Goal: Task Accomplishment & Management: Use online tool/utility

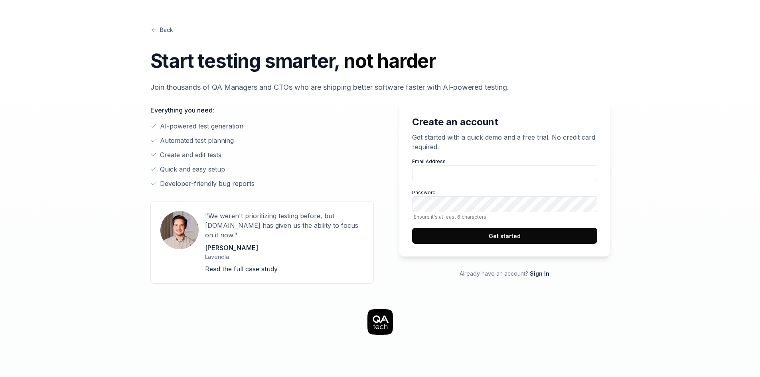
click at [168, 30] on link "Back" at bounding box center [161, 30] width 23 height 8
type input "luisa.bouneder@osium.ai"
click at [514, 239] on button "Get started" at bounding box center [504, 236] width 185 height 16
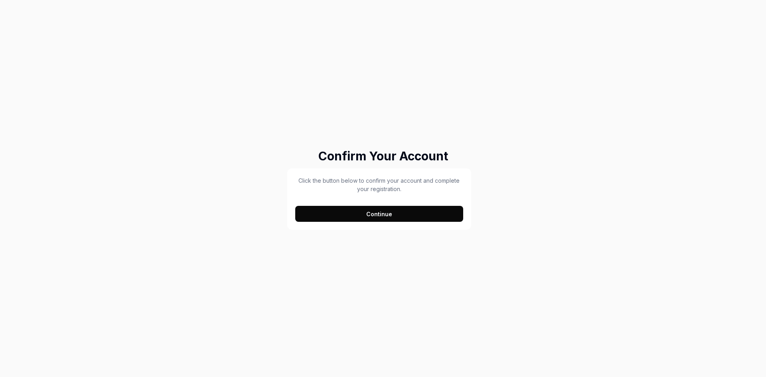
click at [389, 209] on button "Continue" at bounding box center [379, 214] width 168 height 16
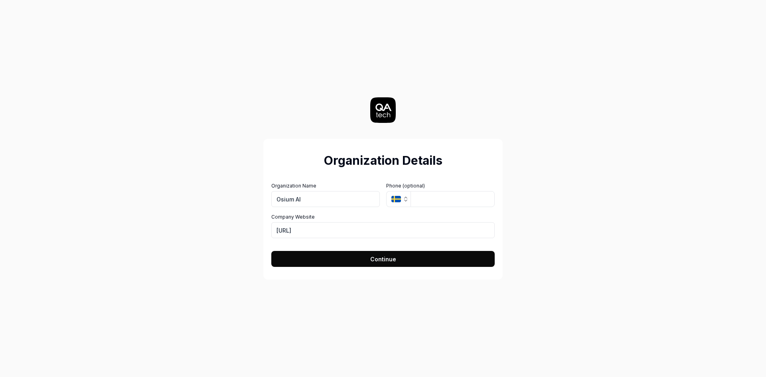
type input "Osium AI"
click at [366, 260] on button "Continue" at bounding box center [382, 259] width 223 height 16
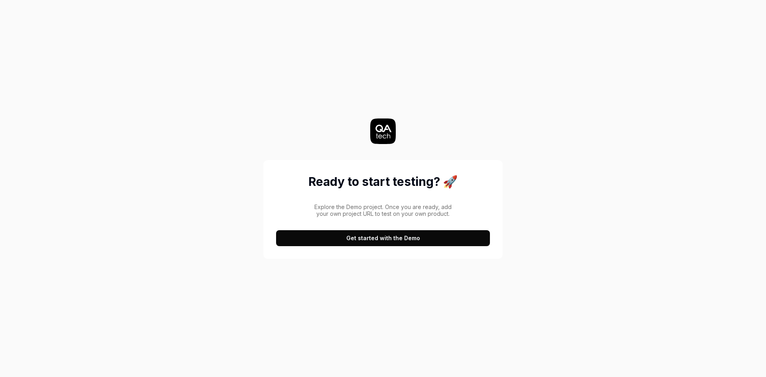
click at [374, 238] on button "Get started with the Demo" at bounding box center [383, 238] width 214 height 16
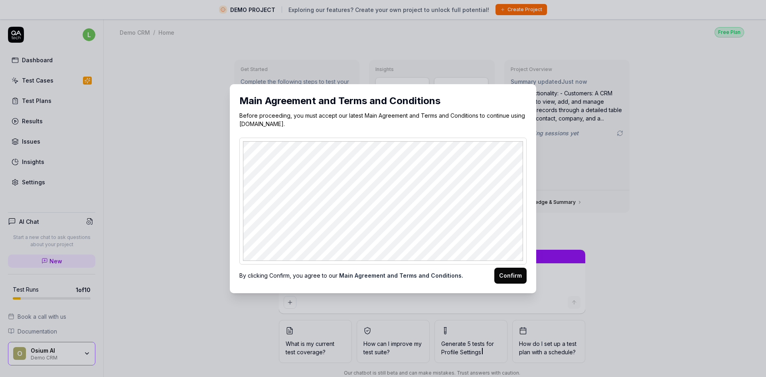
click at [501, 260] on button "Confirm" at bounding box center [510, 276] width 32 height 16
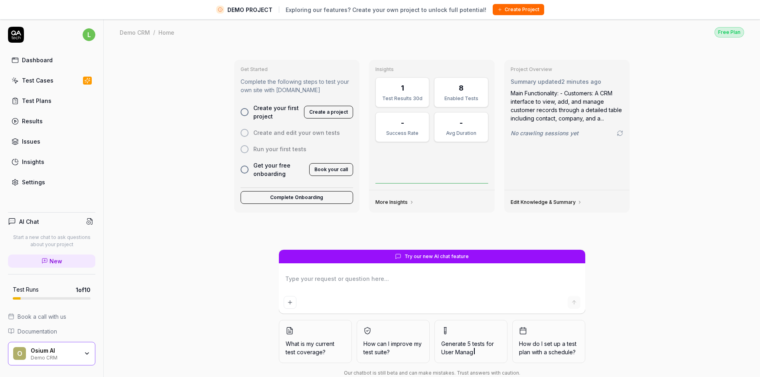
click at [48, 64] on div "Dashboard" at bounding box center [37, 60] width 31 height 8
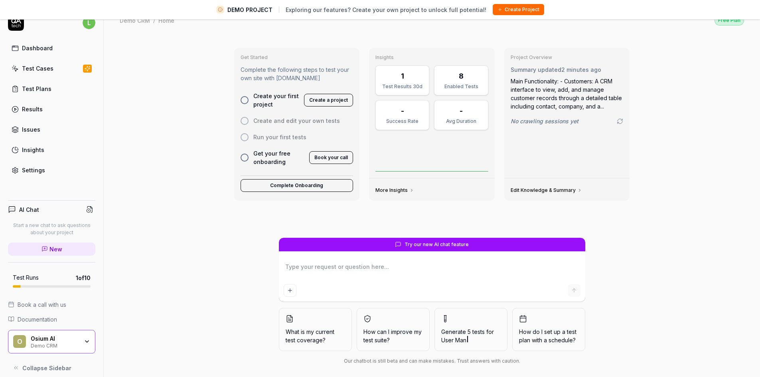
scroll to position [19, 0]
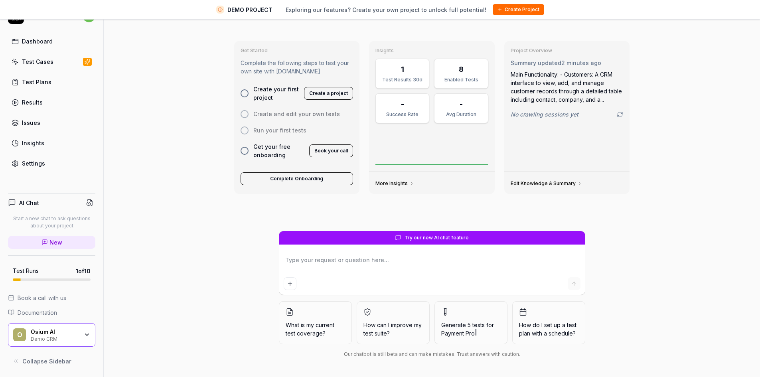
click at [313, 260] on span "What is my current test coverage?" at bounding box center [315, 329] width 59 height 17
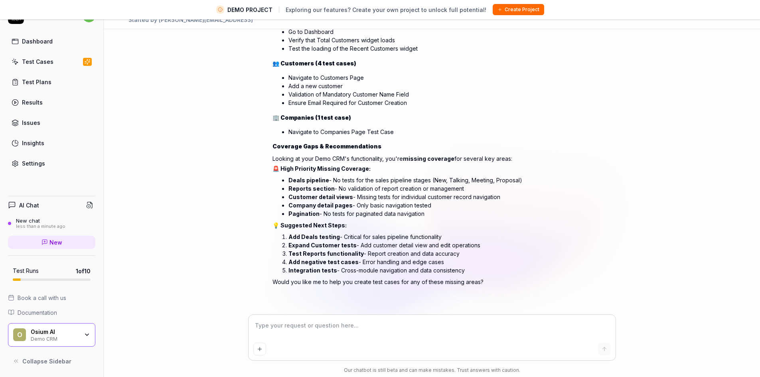
scroll to position [115, 0]
type textarea "*"
click at [40, 63] on div "Test Cases" at bounding box center [38, 61] width 32 height 8
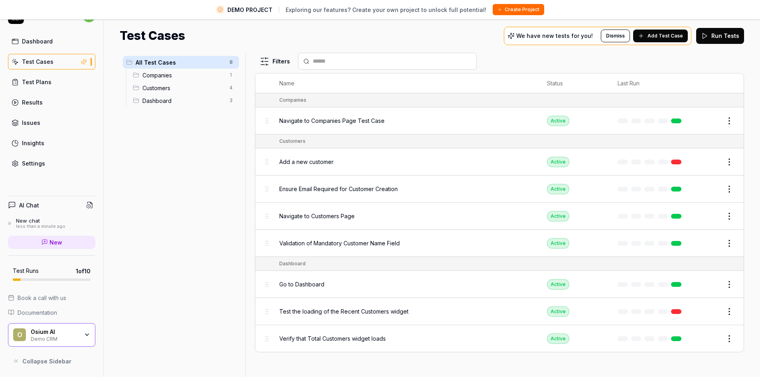
click at [36, 83] on div "Test Plans" at bounding box center [37, 82] width 30 height 8
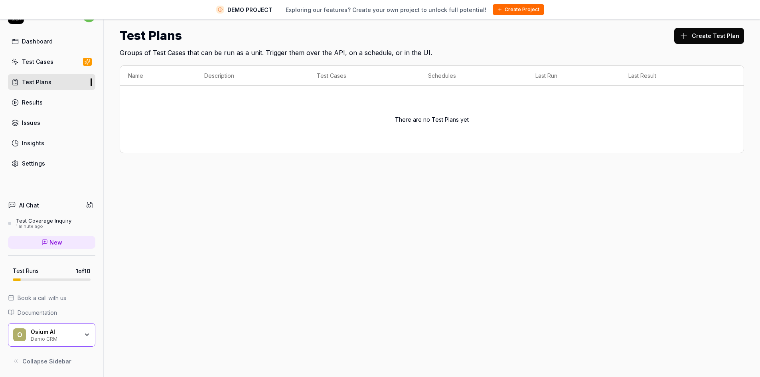
click at [30, 105] on div "Results" at bounding box center [32, 102] width 21 height 8
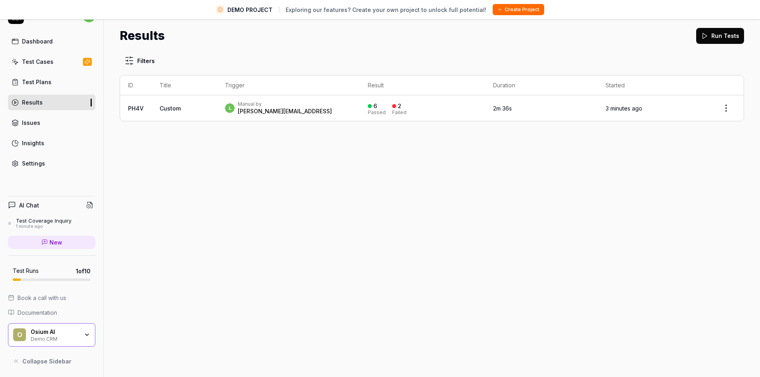
click at [263, 110] on div "[PERSON_NAME][EMAIL_ADDRESS]" at bounding box center [285, 111] width 94 height 8
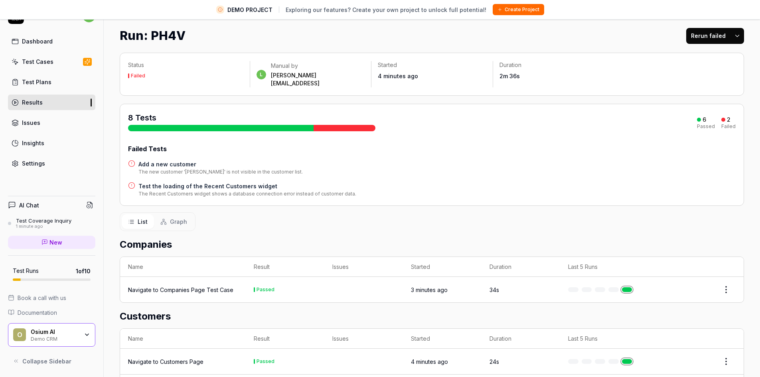
click at [36, 127] on link "Issues" at bounding box center [51, 123] width 87 height 16
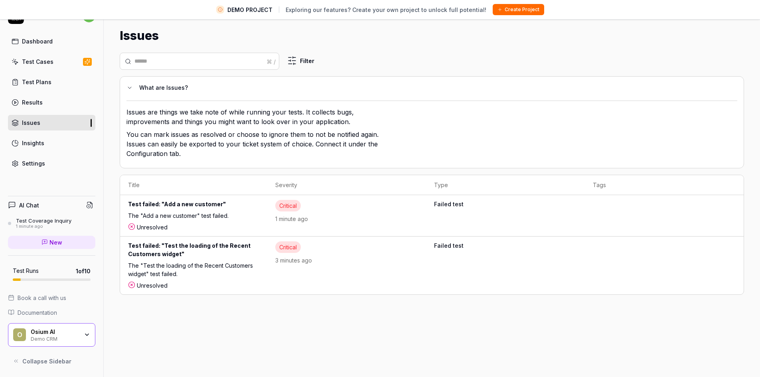
click at [38, 144] on div "Insights" at bounding box center [33, 143] width 22 height 8
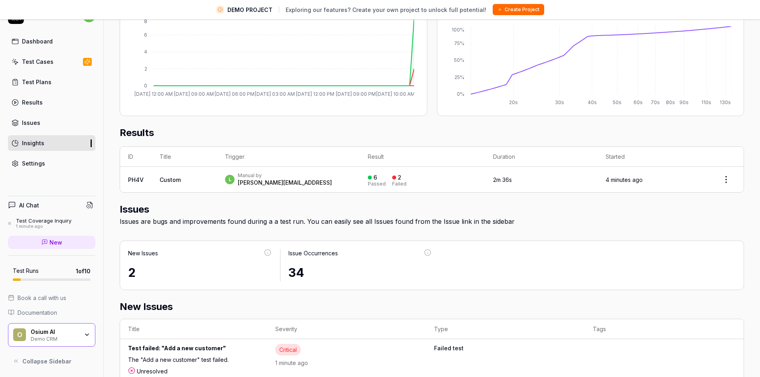
scroll to position [232, 0]
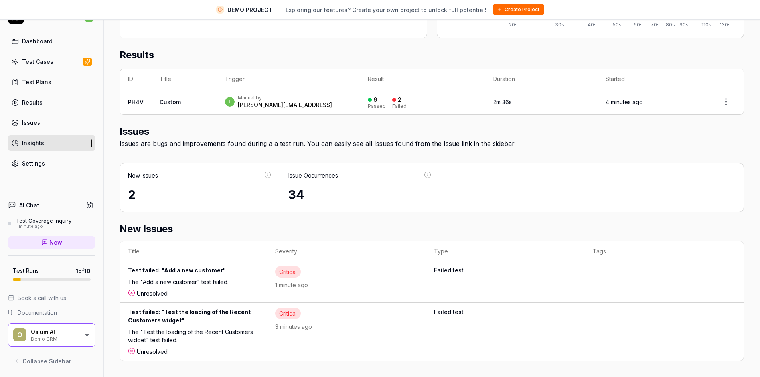
click at [51, 166] on link "Settings" at bounding box center [51, 164] width 87 height 16
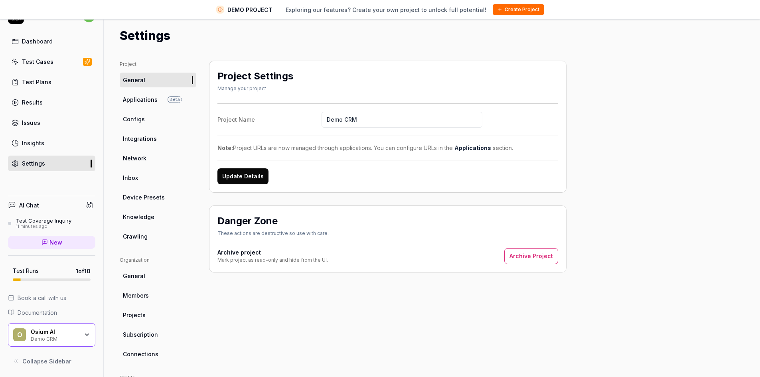
click at [140, 100] on span "Applications" at bounding box center [140, 99] width 35 height 8
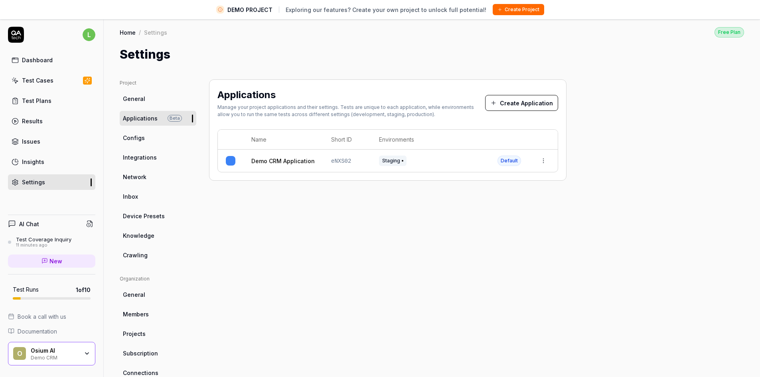
click at [501, 11] on button "Create Project" at bounding box center [518, 9] width 51 height 11
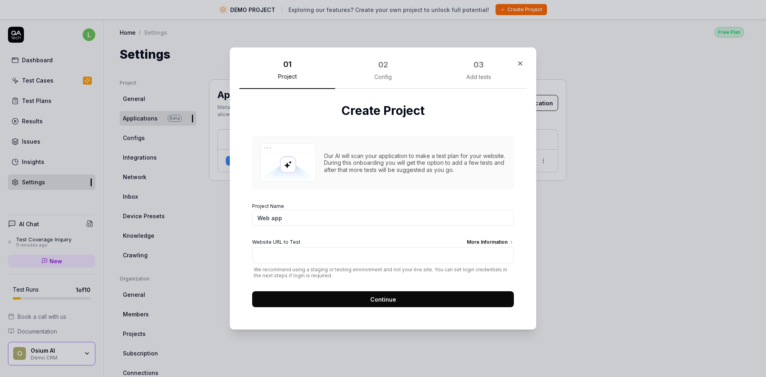
click at [285, 215] on input "Web app" at bounding box center [383, 218] width 262 height 16
drag, startPoint x: 286, startPoint y: 219, endPoint x: 252, endPoint y: 219, distance: 34.3
click at [252, 219] on input "Web app" at bounding box center [383, 218] width 262 height 16
type input "Test staging"
click at [275, 254] on input "Website URL to Test More Information" at bounding box center [383, 255] width 262 height 16
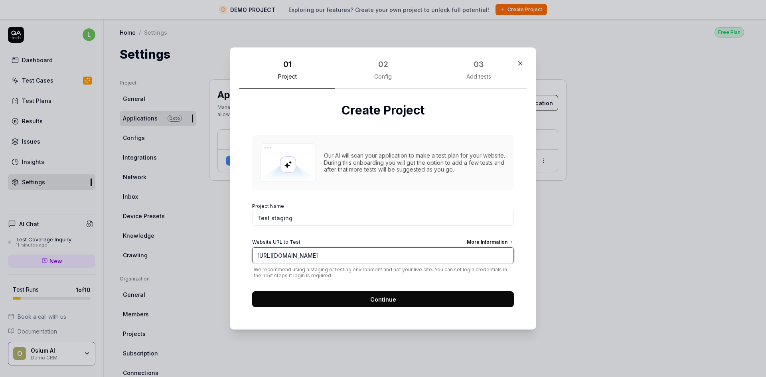
type input "[URL][DOMAIN_NAME]"
click at [344, 253] on input "[URL][DOMAIN_NAME]" at bounding box center [383, 255] width 262 height 16
click at [384, 260] on span "Continue" at bounding box center [383, 299] width 26 height 8
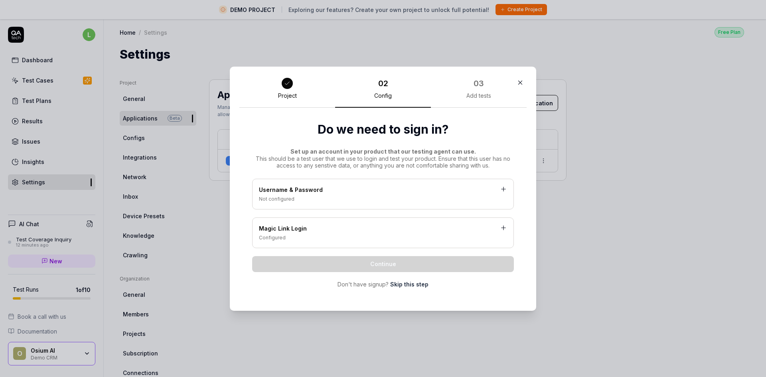
click at [321, 225] on div "Magic Link Login" at bounding box center [383, 229] width 248 height 10
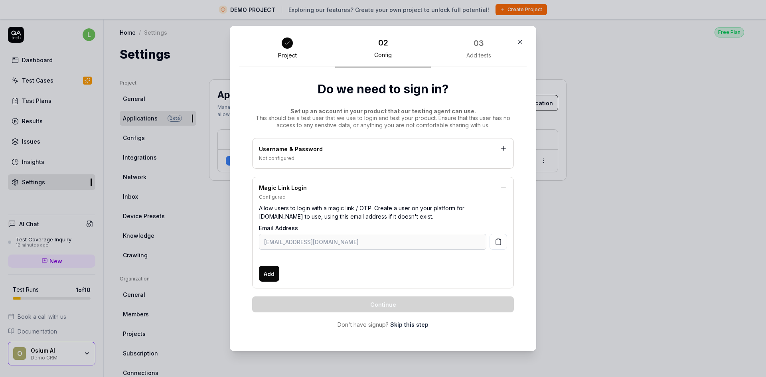
click at [496, 246] on button "button" at bounding box center [499, 242] width 18 height 16
click at [269, 260] on span "Add" at bounding box center [269, 274] width 11 height 8
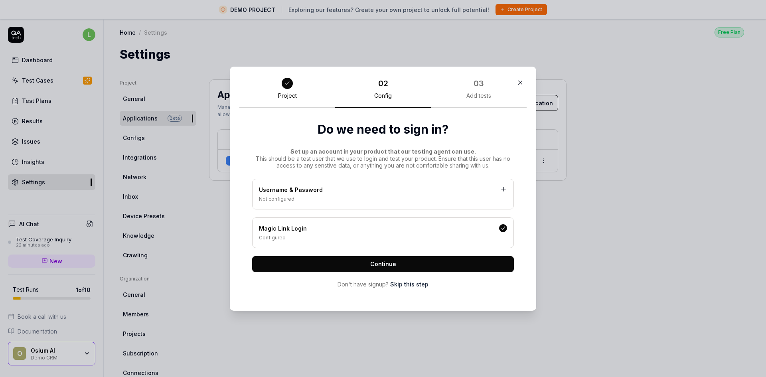
click at [410, 234] on div "Configured" at bounding box center [383, 237] width 248 height 7
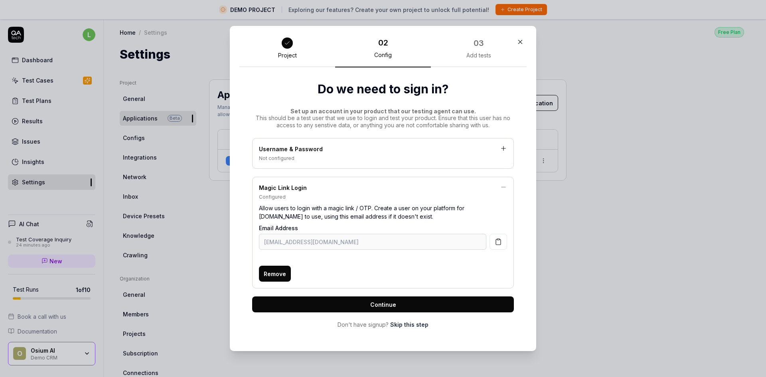
click at [501, 175] on div "Do we need to sign in? Set up an account in your product that our testing agent…" at bounding box center [382, 204] width 287 height 275
click at [340, 182] on div "Magic Link Login Configured Allow users to login with a magic link / OTP. Creat…" at bounding box center [383, 233] width 262 height 112
click at [315, 188] on div "Magic Link Login" at bounding box center [383, 189] width 248 height 10
click at [324, 260] on button "Continue" at bounding box center [383, 305] width 262 height 16
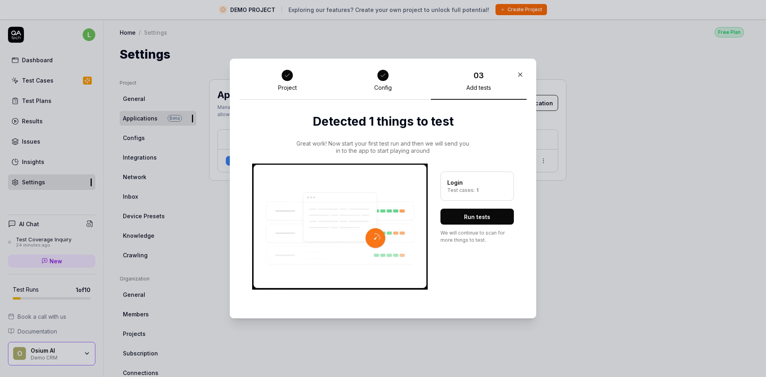
click at [468, 213] on button "Run tests" at bounding box center [477, 217] width 73 height 16
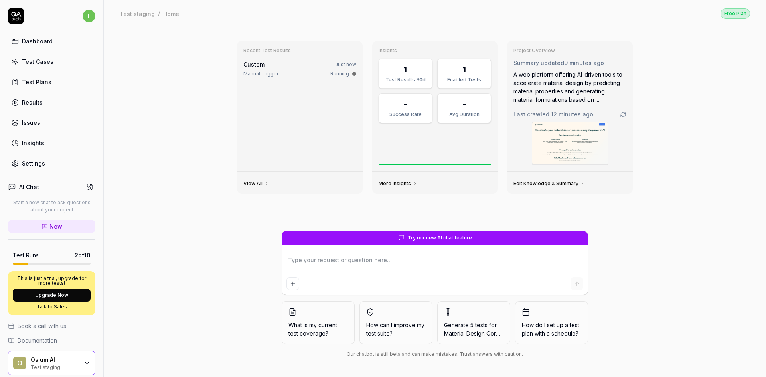
type textarea "*"
click at [51, 64] on div "Test Cases" at bounding box center [38, 61] width 32 height 8
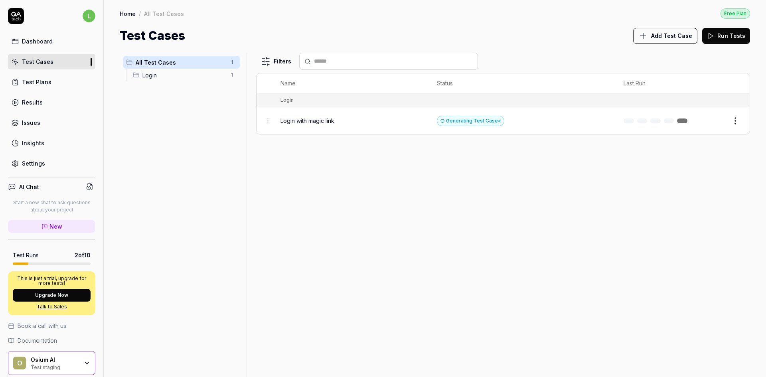
click at [25, 82] on div "Test Plans" at bounding box center [37, 82] width 30 height 8
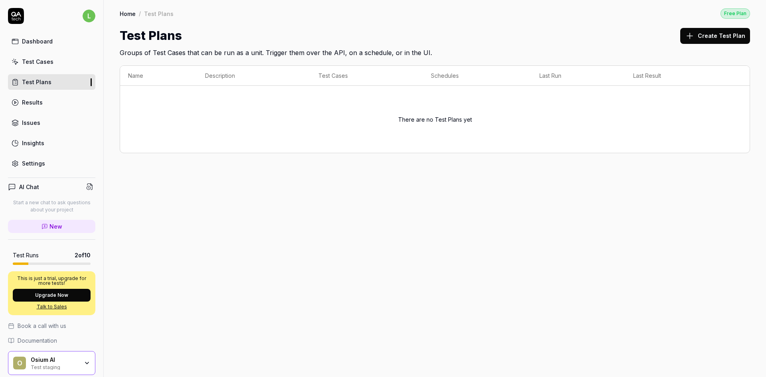
click at [30, 104] on div "Results" at bounding box center [32, 102] width 21 height 8
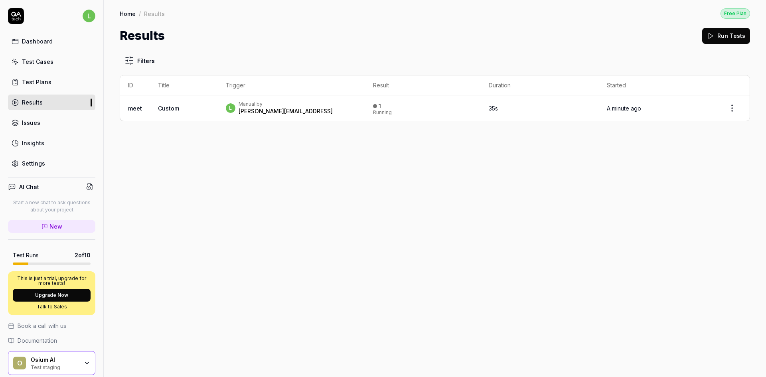
click at [258, 108] on div "[PERSON_NAME][EMAIL_ADDRESS]" at bounding box center [286, 111] width 94 height 8
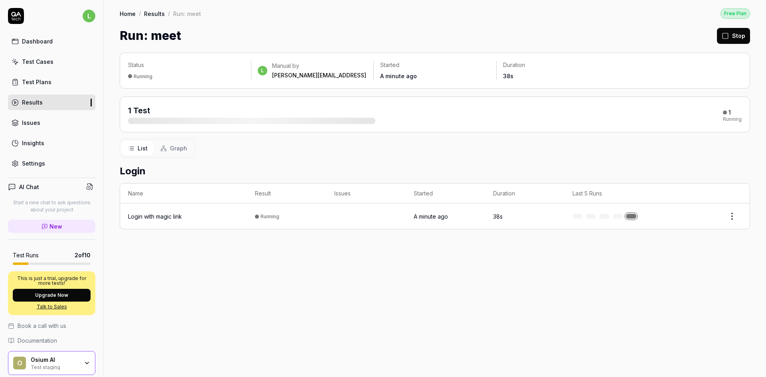
click at [162, 215] on div "Login with magic link" at bounding box center [155, 216] width 54 height 8
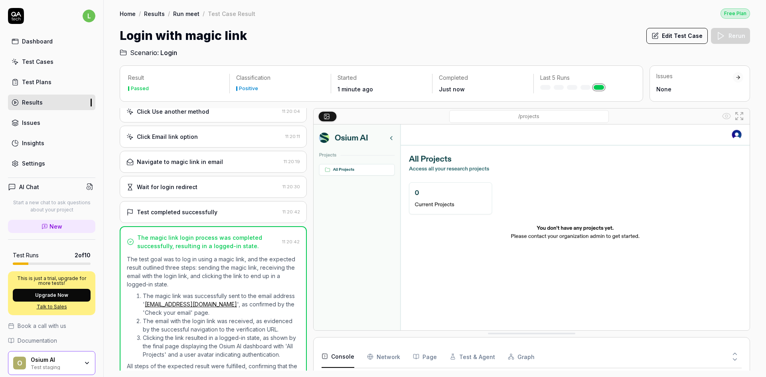
scroll to position [137, 0]
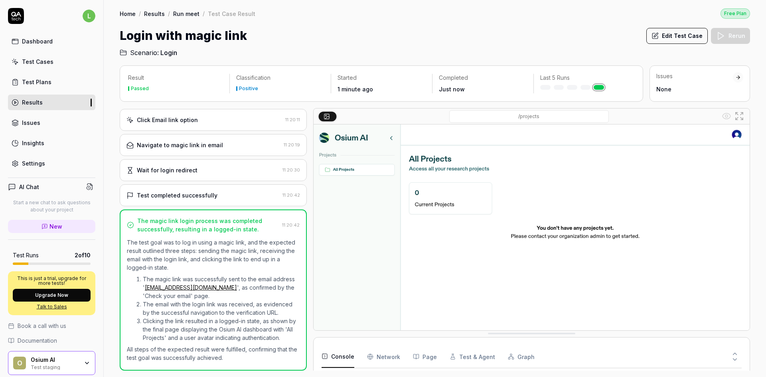
click at [336, 260] on button "Console" at bounding box center [338, 357] width 33 height 22
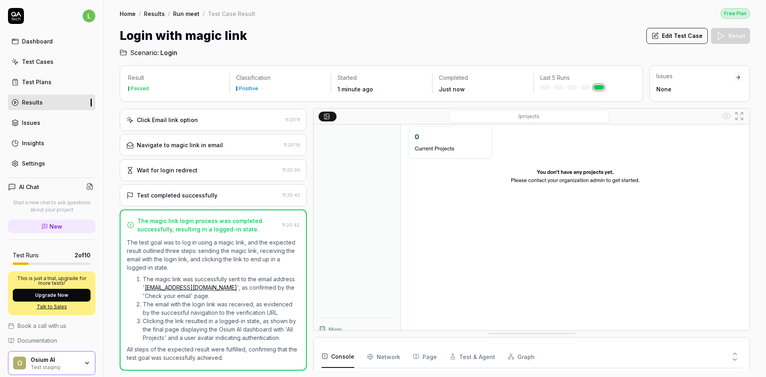
scroll to position [63, 0]
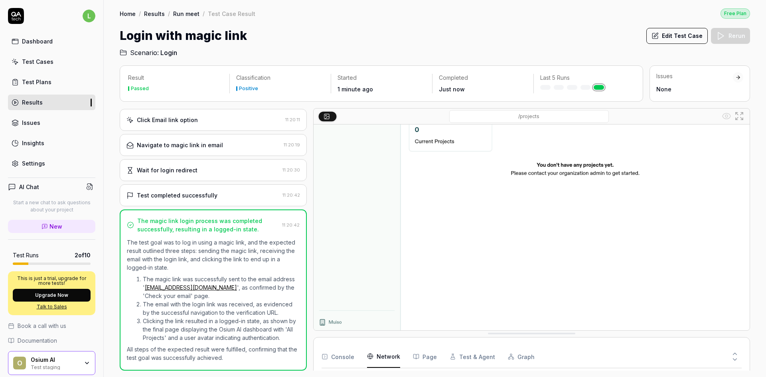
click at [379, 260] on Requests "Network" at bounding box center [383, 357] width 33 height 22
click at [424, 260] on button "Page" at bounding box center [425, 357] width 24 height 22
click at [472, 260] on button "Test & Agent" at bounding box center [472, 357] width 45 height 22
click at [501, 260] on div "Console Network Page Test & Agent Graph" at bounding box center [532, 357] width 420 height 23
click at [501, 260] on icon at bounding box center [734, 353] width 7 height 7
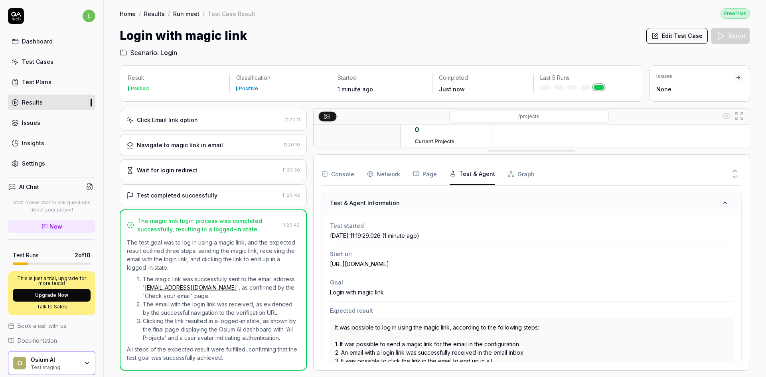
click at [339, 174] on button "Console" at bounding box center [338, 174] width 33 height 22
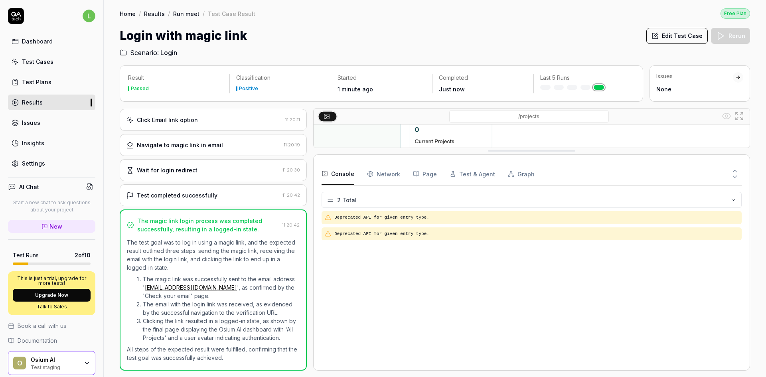
click at [380, 175] on Requests "Network" at bounding box center [383, 174] width 33 height 22
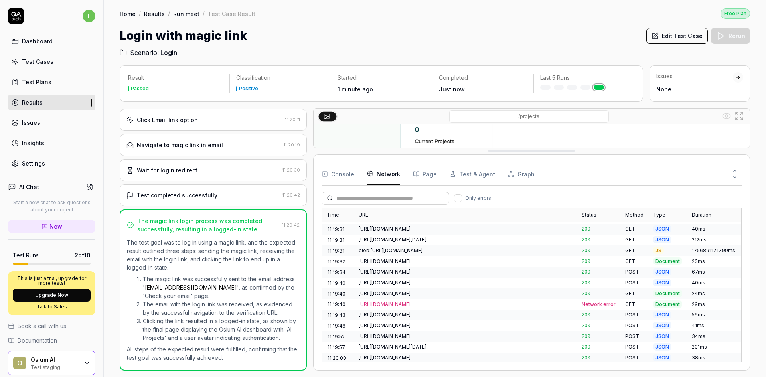
scroll to position [41, 0]
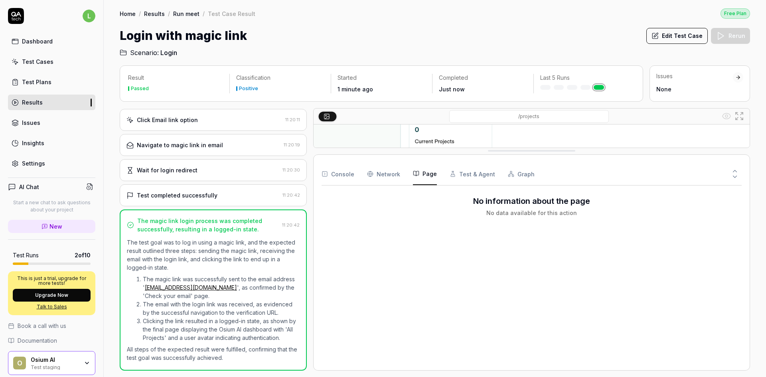
click at [426, 177] on button "Page" at bounding box center [425, 174] width 24 height 22
click at [468, 169] on button "Test & Agent" at bounding box center [472, 174] width 45 height 22
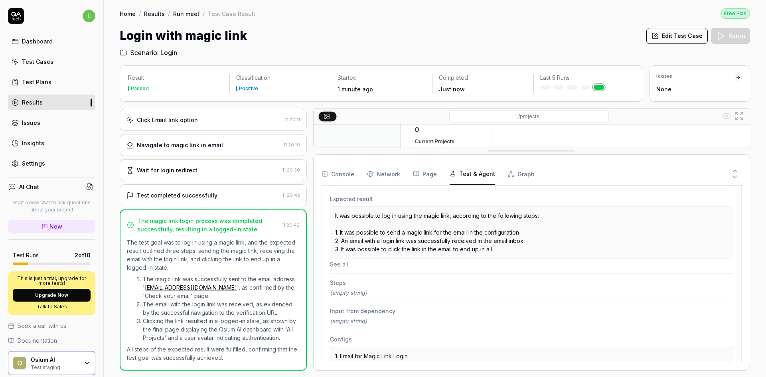
scroll to position [0, 0]
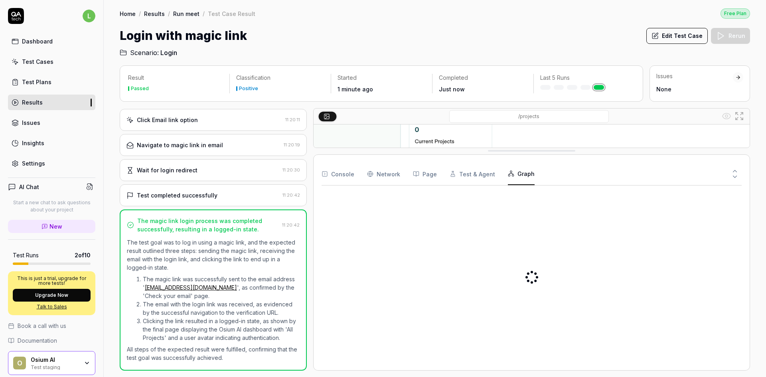
click at [501, 174] on button "Graph" at bounding box center [521, 174] width 27 height 22
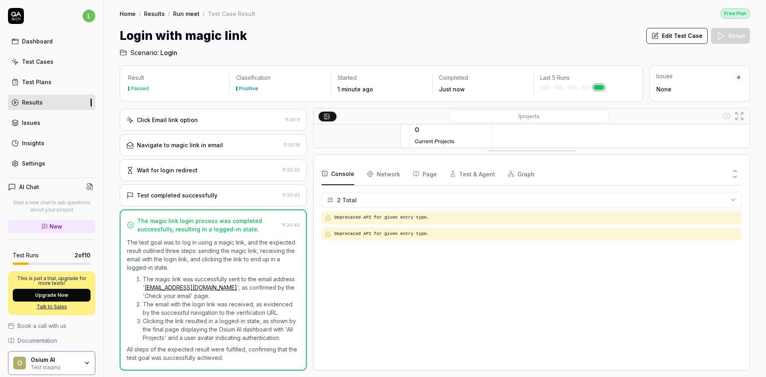
click at [347, 177] on button "Console" at bounding box center [338, 174] width 33 height 22
click at [183, 11] on link "Run meet" at bounding box center [186, 14] width 26 height 8
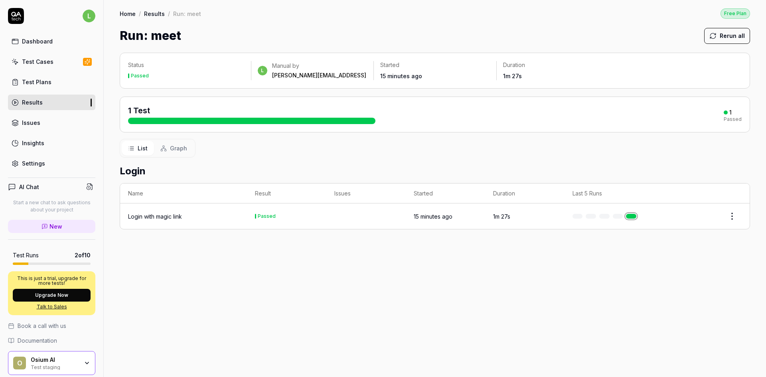
click at [146, 14] on link "Results" at bounding box center [154, 14] width 21 height 8
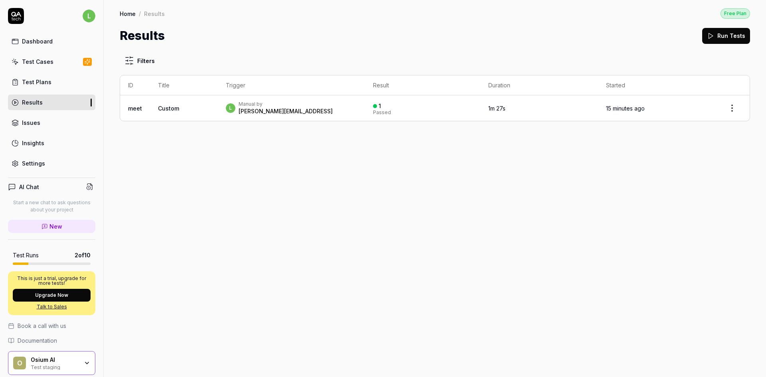
click at [42, 125] on link "Issues" at bounding box center [51, 123] width 87 height 16
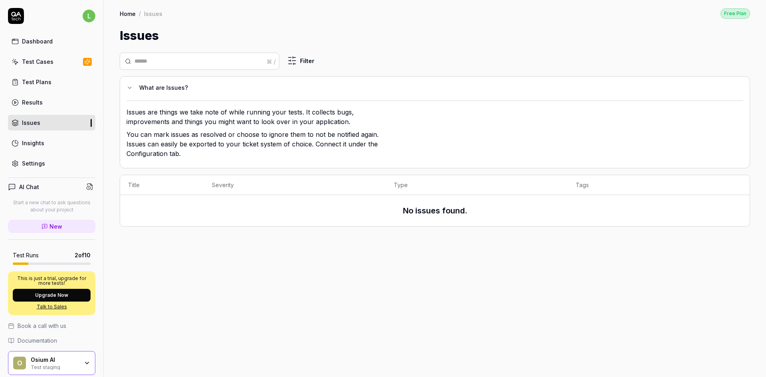
click at [35, 144] on div "Insights" at bounding box center [33, 143] width 22 height 8
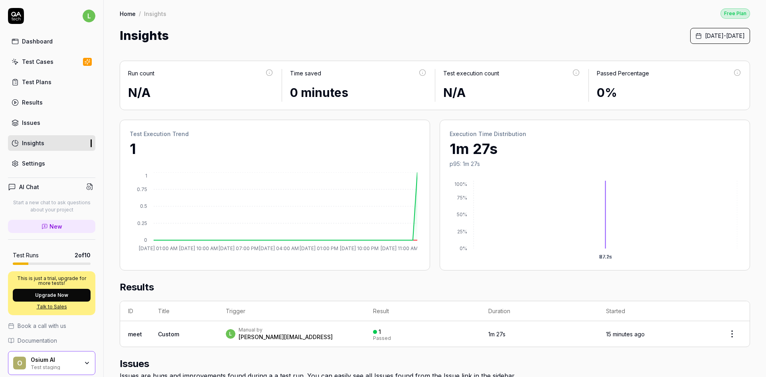
click at [43, 59] on div "Test Cases" at bounding box center [38, 61] width 32 height 8
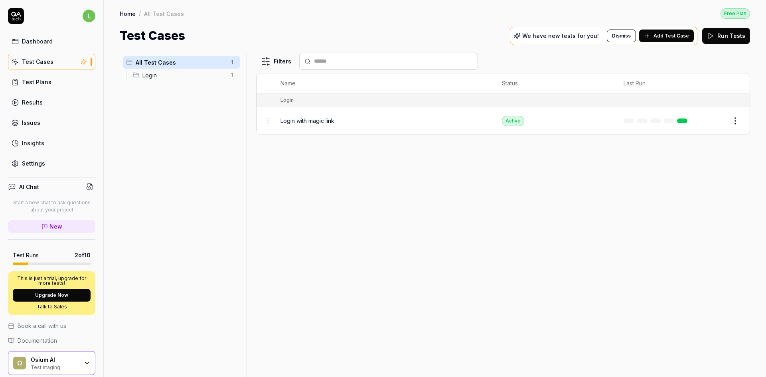
click at [501, 34] on button "Add Test Case" at bounding box center [666, 36] width 55 height 13
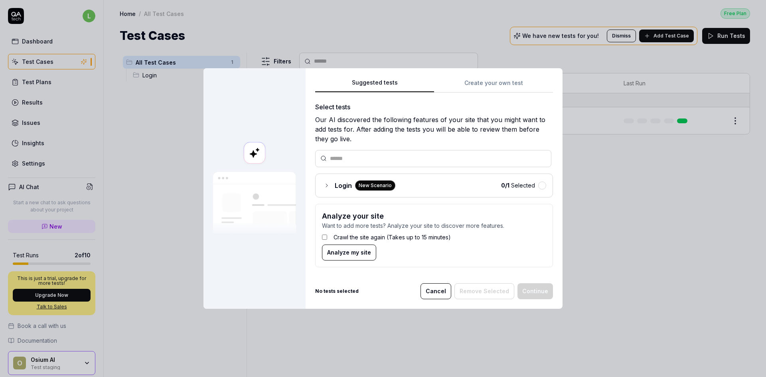
click at [483, 87] on div "Suggested tests Create your own test Select tests Our AI discovered the followi…" at bounding box center [434, 176] width 238 height 196
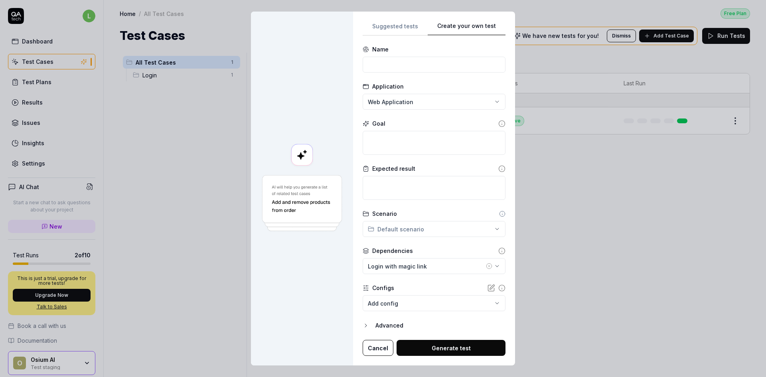
click at [380, 260] on button "Cancel" at bounding box center [378, 348] width 31 height 16
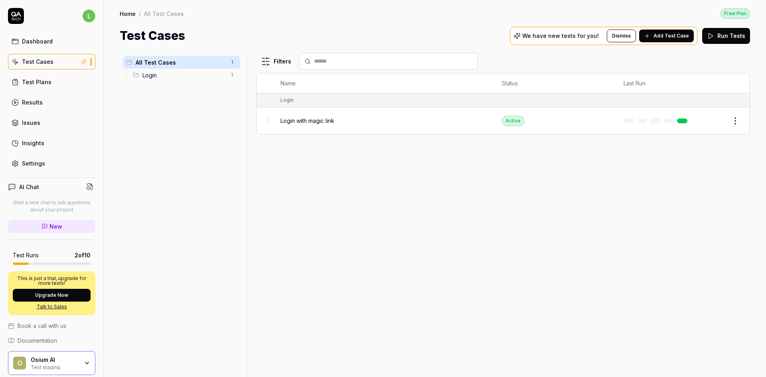
click at [501, 38] on span "Add Test Case" at bounding box center [672, 35] width 36 height 7
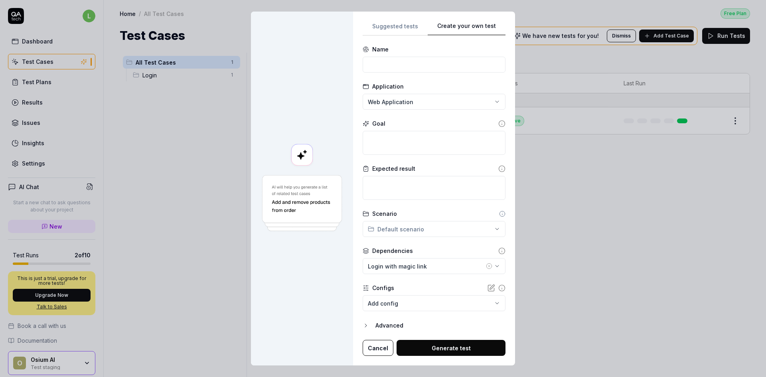
click at [391, 20] on div "**********" at bounding box center [383, 188] width 766 height 377
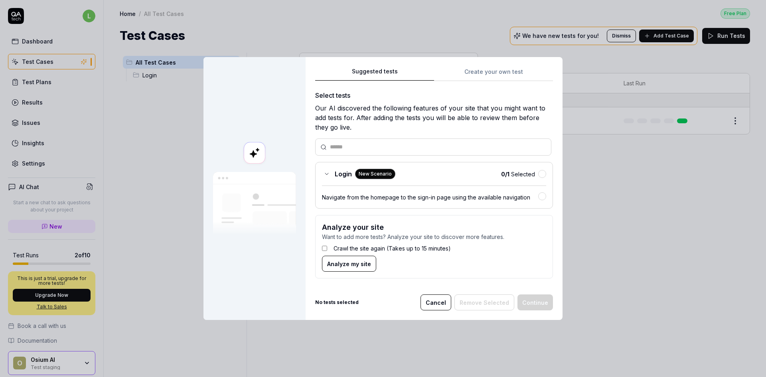
click at [324, 176] on icon at bounding box center [327, 174] width 6 height 6
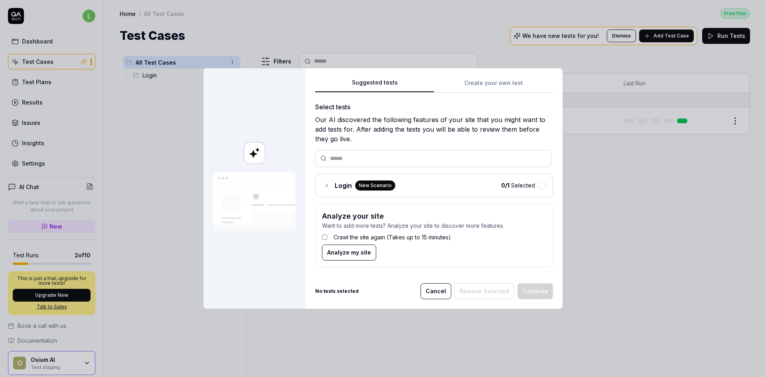
click at [325, 184] on icon at bounding box center [327, 185] width 6 height 6
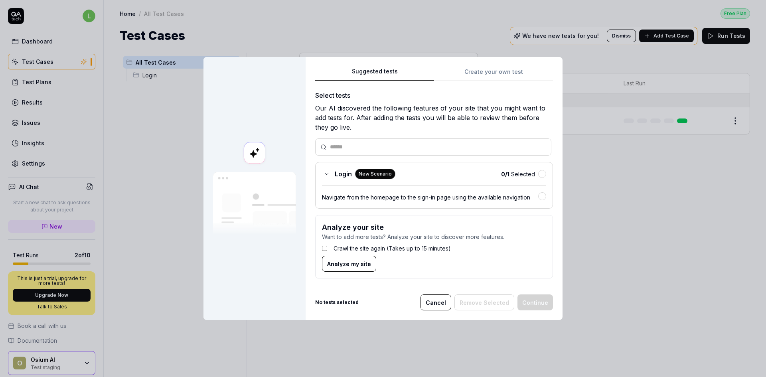
click at [325, 184] on div "Login New Scenario 0 / 1 Selected Navigate from the homepage to the sign-in pag…" at bounding box center [434, 185] width 238 height 47
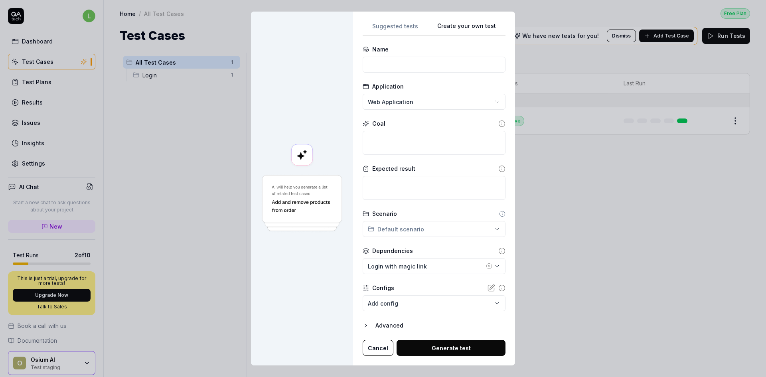
click at [492, 75] on div "**********" at bounding box center [434, 188] width 143 height 335
click at [390, 65] on input at bounding box center [434, 65] width 143 height 16
type input "Simple chat"
click at [498, 124] on icon at bounding box center [501, 123] width 7 height 7
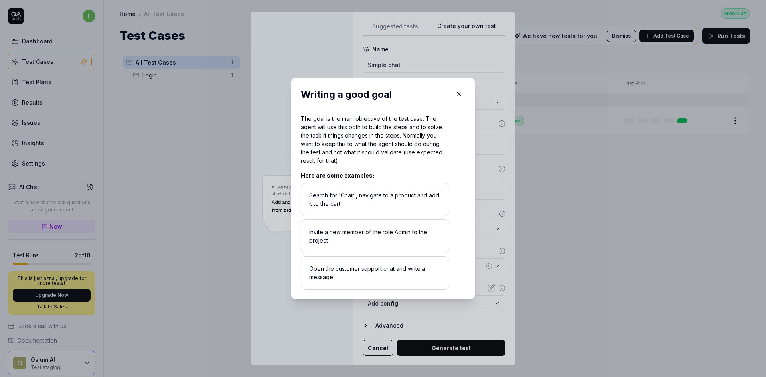
click at [458, 94] on icon "button" at bounding box center [458, 93] width 7 height 7
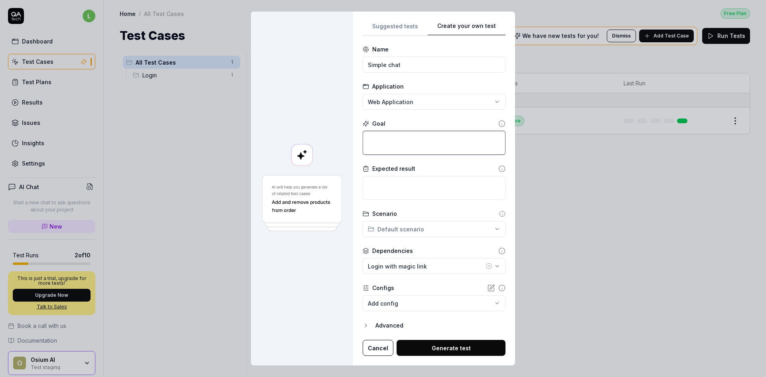
click at [409, 148] on textarea at bounding box center [434, 143] width 143 height 24
type textarea "*"
type textarea "L"
type textarea "*"
type textarea "LC"
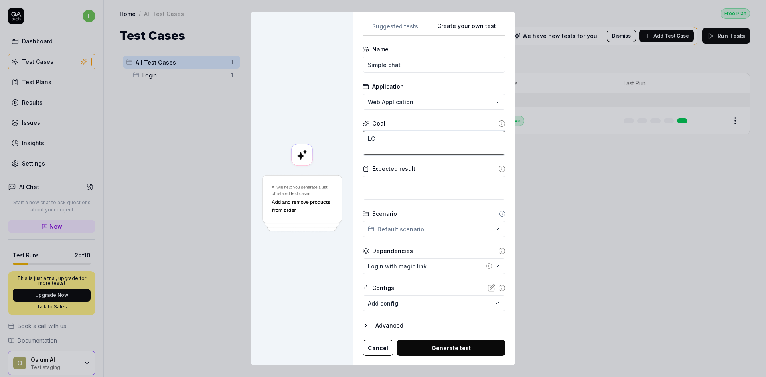
type textarea "*"
type textarea "LCi"
type textarea "*"
type textarea "LC"
type textarea "*"
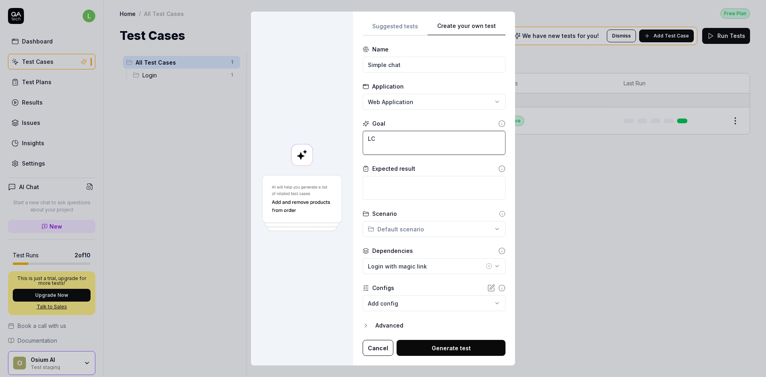
type textarea "L"
type textarea "*"
type textarea "I"
type textarea "*"
type textarea "In"
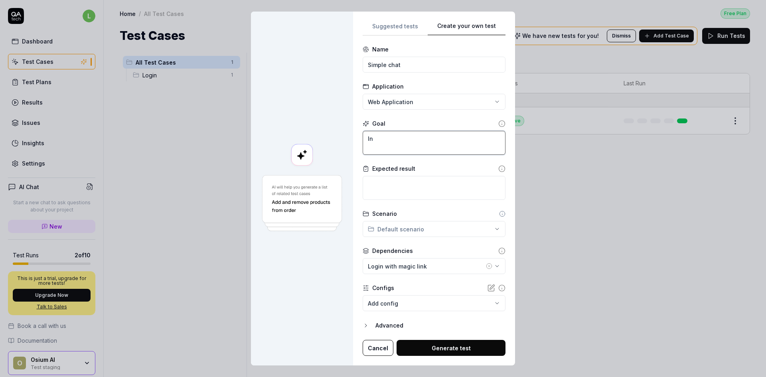
type textarea "*"
type textarea "In"
type textarea "*"
type textarea "In t"
type textarea "*"
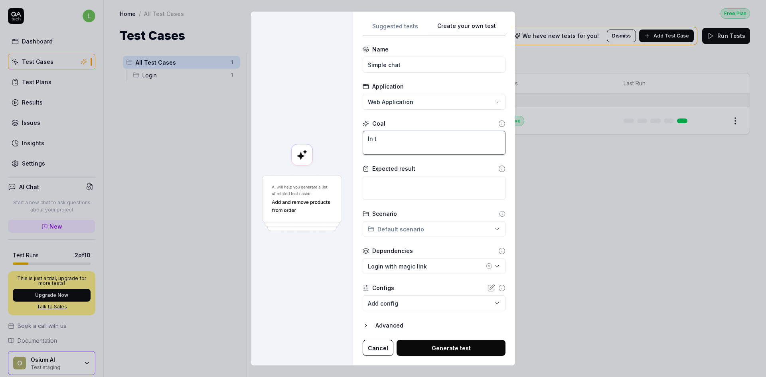
type textarea "In th"
type textarea "*"
type textarea "In the"
type textarea "*"
type textarea "In the"
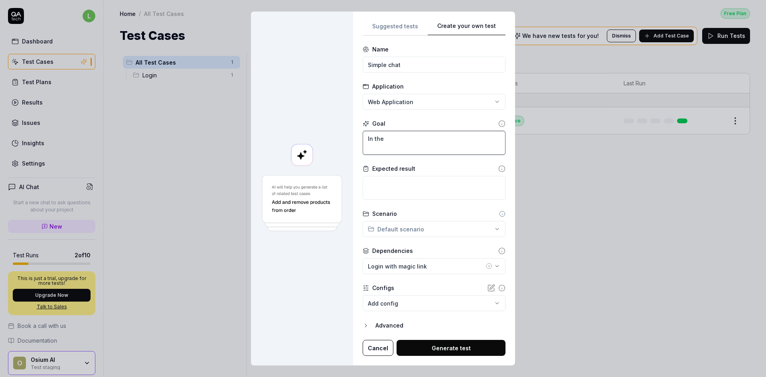
type textarea "*"
type textarea "In the A"
type textarea "*"
type textarea "In the As"
type textarea "*"
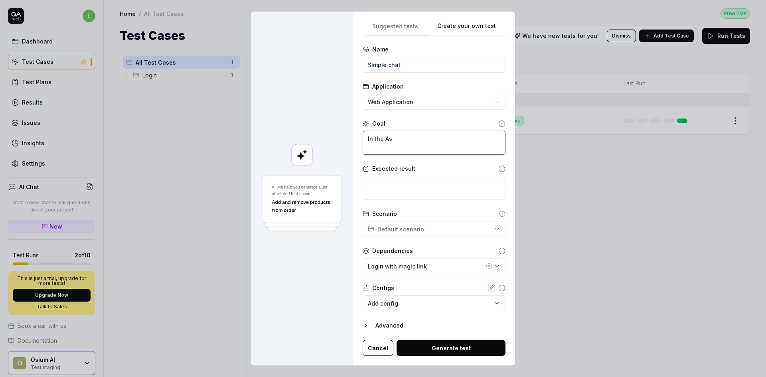
type textarea "In the Ass"
type textarea "*"
type textarea "In the Assi"
type textarea "*"
type textarea "In the Assis"
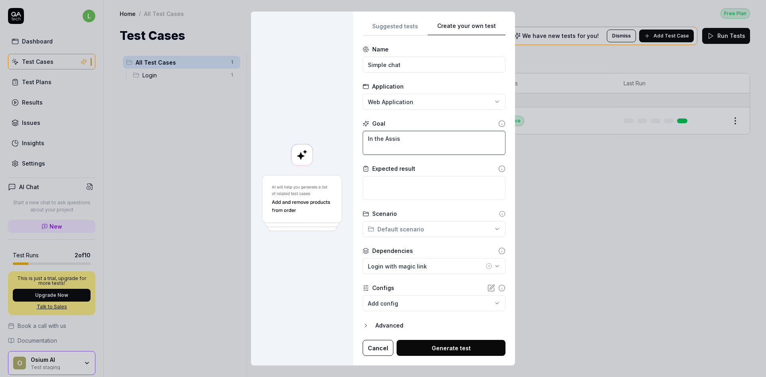
type textarea "*"
type textarea "In the Assist"
type textarea "*"
type textarea "In the [GEOGRAPHIC_DATA]"
type textarea "*"
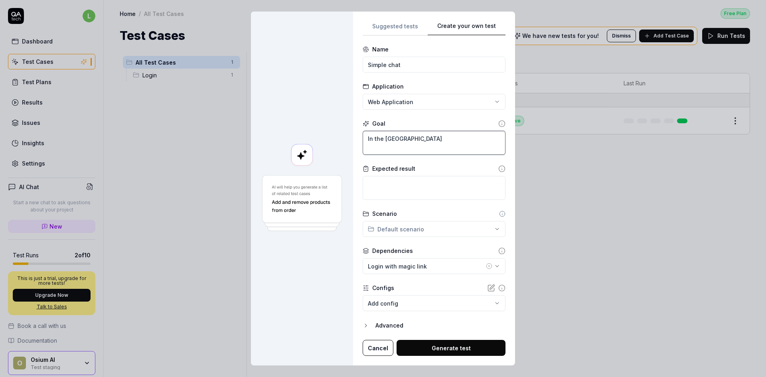
type textarea "In the [GEOGRAPHIC_DATA]"
type textarea "*"
type textarea "In the [GEOGRAPHIC_DATA]"
type textarea "*"
type textarea "In the [GEOGRAPHIC_DATA]"
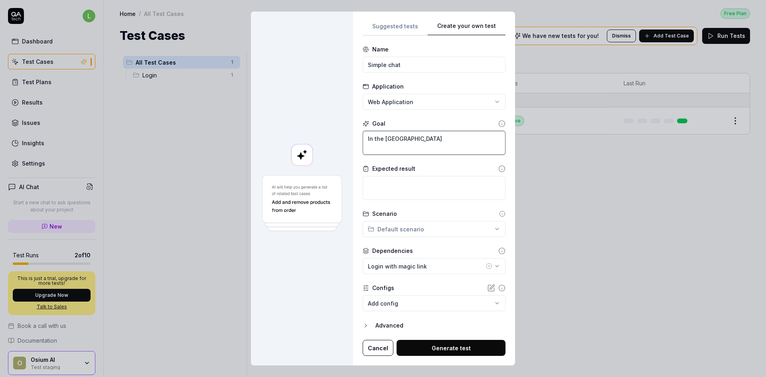
type textarea "*"
type textarea "In the [GEOGRAPHIC_DATA]"
type textarea "*"
type textarea "In the Assistant"
type textarea "*"
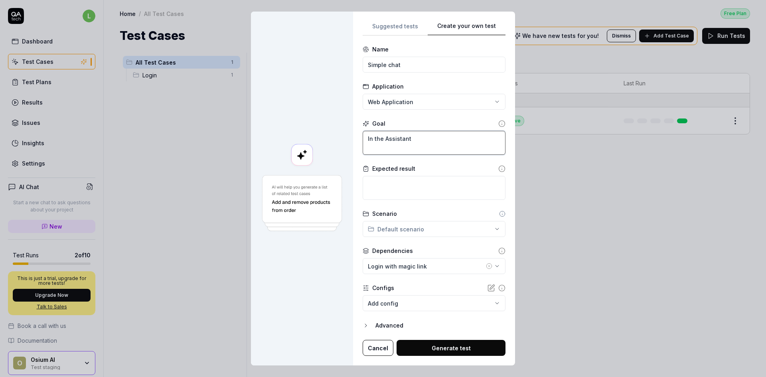
type textarea "In the Assistant"
type textarea "*"
type textarea "In the Assistant T"
type textarea "*"
type textarea "In the Assistant Te"
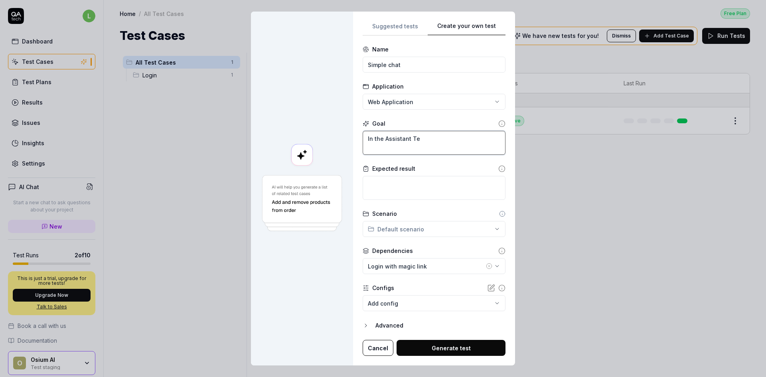
type textarea "*"
type textarea "In the Assistant Tes"
type textarea "*"
type textarea "In the Assistant Test"
type textarea "*"
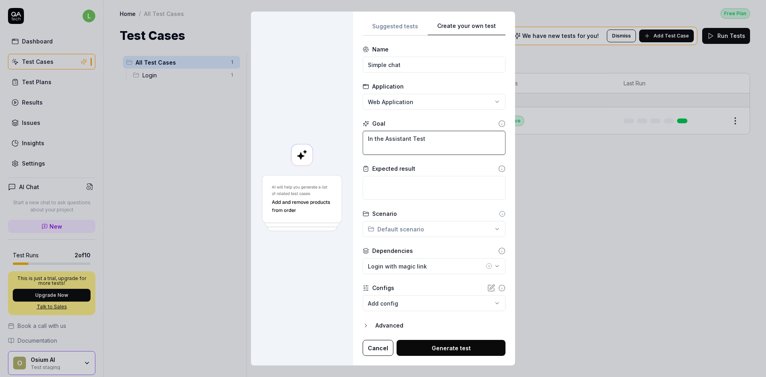
type textarea "In the Assistant Test"
type textarea "*"
type textarea "In the Assistant Test p"
type textarea "*"
type textarea "In the Assistant Test pr"
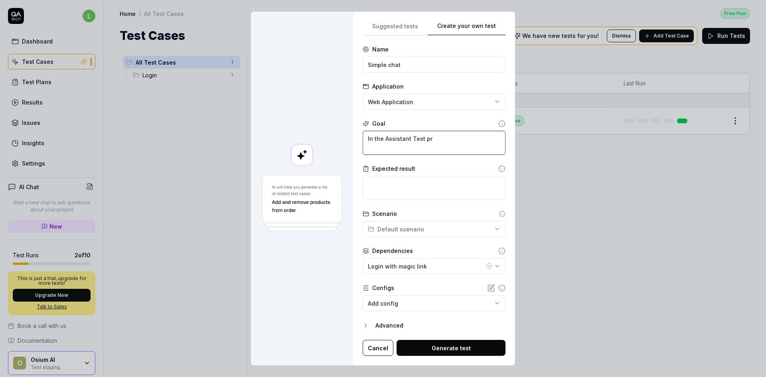
type textarea "*"
type textarea "In the Assistant Test pro"
type textarea "*"
type textarea "In the Assistant Test proj"
type textarea "*"
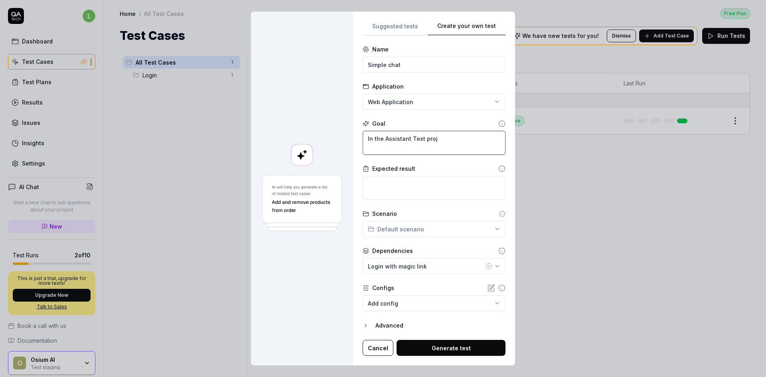
type textarea "In the Assistant Test proje"
type textarea "*"
type textarea "In the Assistant Test projec"
type textarea "*"
type textarea "In the Assistant Test project"
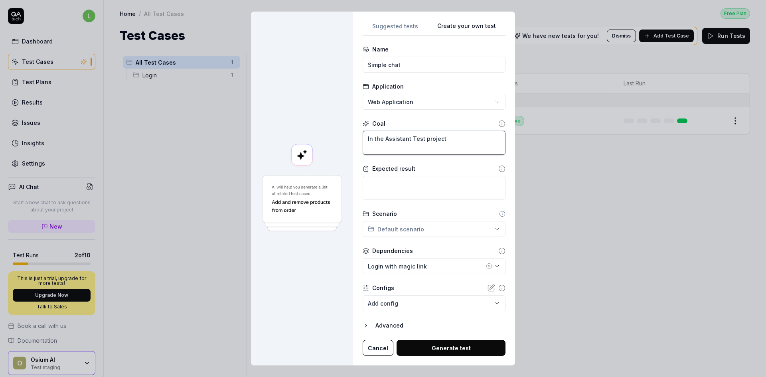
type textarea "*"
type textarea "In the Assistant Test project,"
type textarea "*"
type textarea "In the Assistant Test project,"
type textarea "*"
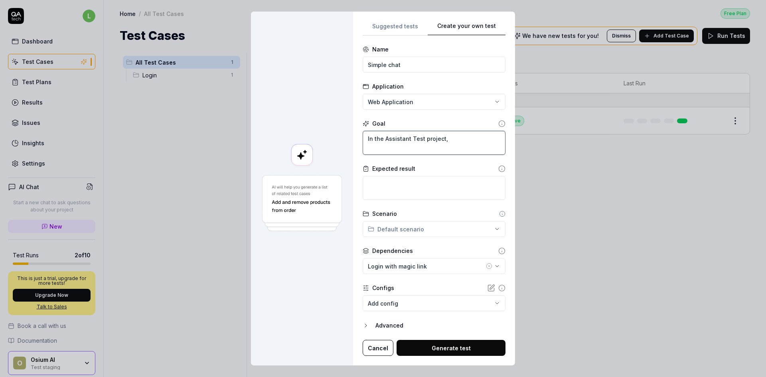
type textarea "In the Assistant Test project, c"
type textarea "*"
type textarea "In the Assistant Test project, ch"
type textarea "*"
type textarea "In the Assistant Test project, cha"
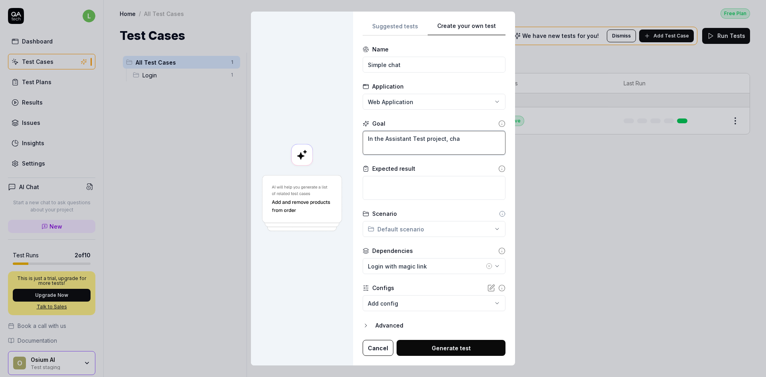
type textarea "*"
type textarea "In the Assistant Test project, chat"
type textarea "*"
type textarea "In the Assistant Test project, cha"
type textarea "*"
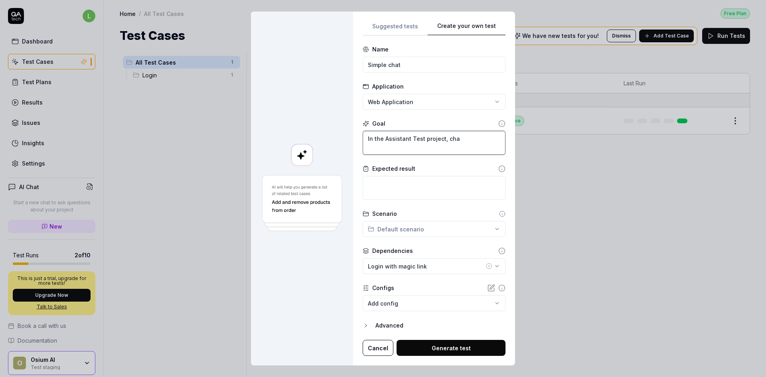
type textarea "In the Assistant Test project, ch"
type textarea "*"
type textarea "In the Assistant Test project, c"
type textarea "*"
type textarea "In the Assistant Test project,"
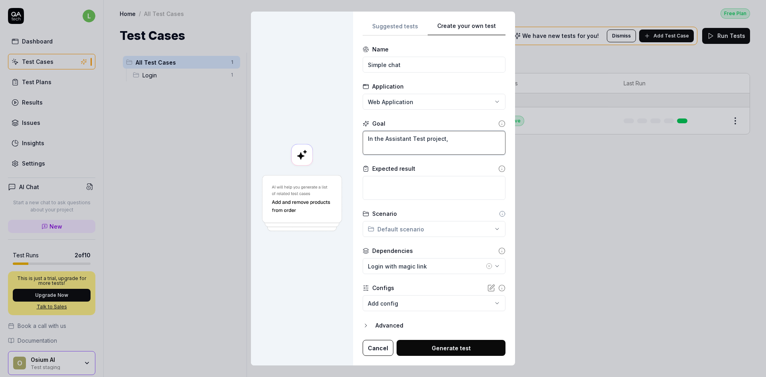
type textarea "*"
type textarea "In the Assistant Test project, c"
type textarea "*"
type textarea "In the Assistant Test project, ch"
type textarea "*"
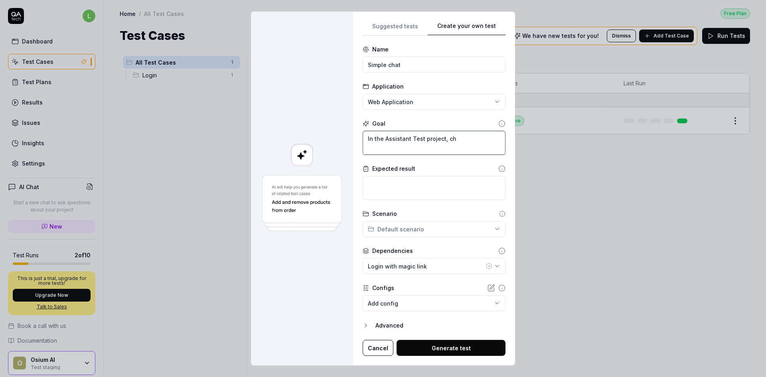
type textarea "In the Assistant Test project, c"
type textarea "*"
type textarea "In the Assistant Test project,"
type textarea "*"
type textarea "In the Assistant Test project, c"
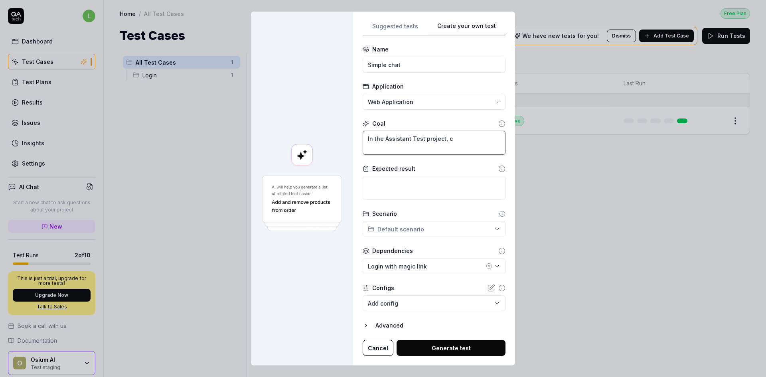
type textarea "*"
type textarea "In the Assistant Test project, cr"
type textarea "*"
type textarea "In the Assistant Test project, cre"
type textarea "*"
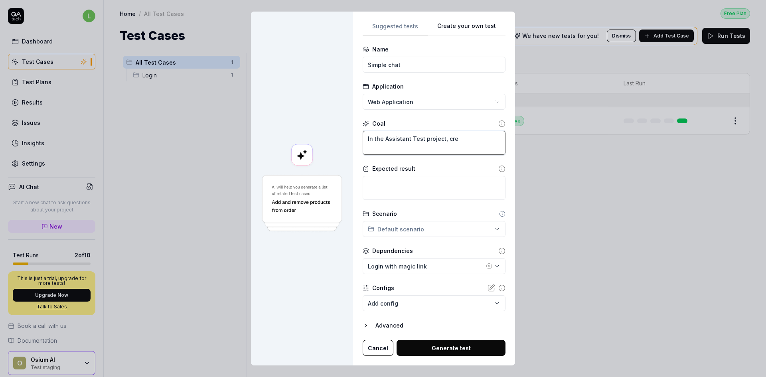
type textarea "In the Assistant Test project, crea"
type textarea "*"
type textarea "In the Assistant Test project, creat"
type textarea "*"
type textarea "In the Assistant Test project, create"
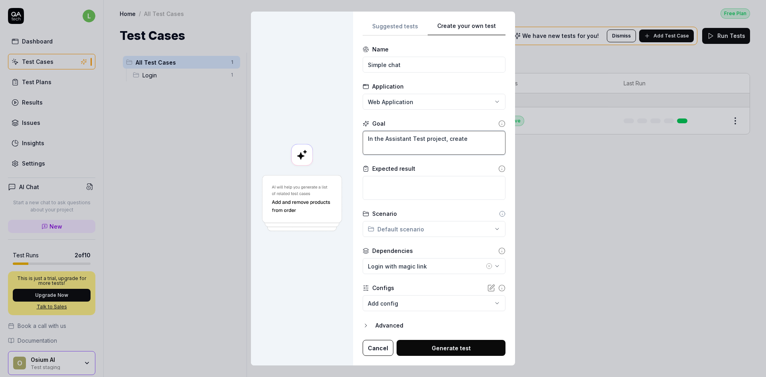
type textarea "*"
type textarea "In the Assistant Test project, createa"
type textarea "*"
type textarea "In the Assistant Test project, createa="
type textarea "*"
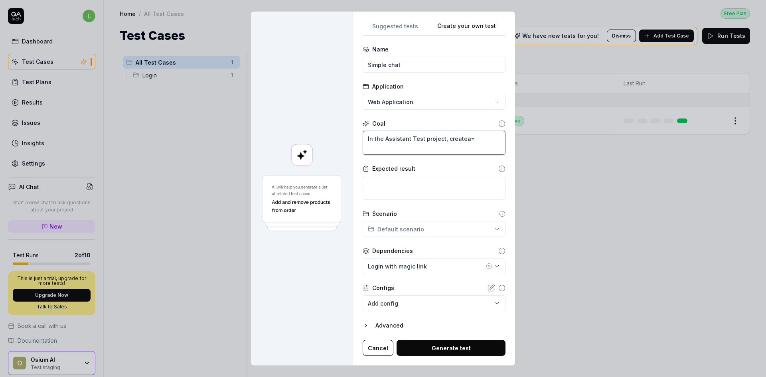
type textarea "In the Assistant Test project, createa=="
type textarea "*"
type textarea "In the Assistant Test project, createa="
type textarea "*"
type textarea "In the Assistant Test project, createa"
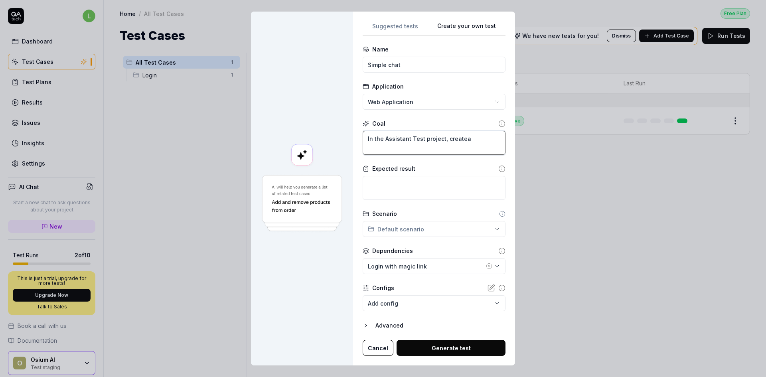
type textarea "*"
type textarea "In the Assistant Test project, create"
type textarea "*"
type textarea "In the Assistant Test project, createa"
type textarea "*"
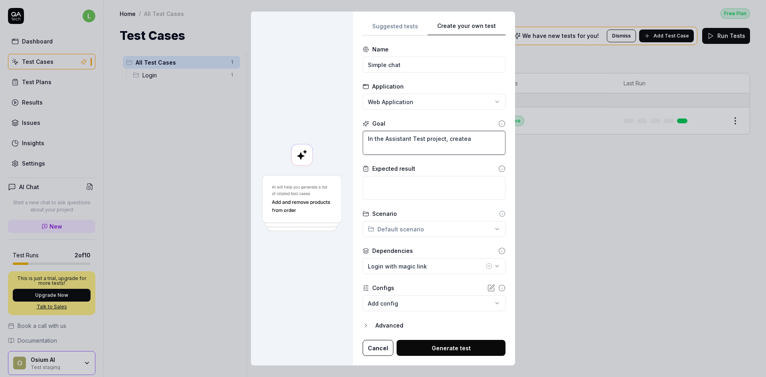
type textarea "In the Assistant Test project, create"
type textarea "*"
type textarea "In the Assistant Test project, create"
type textarea "*"
type textarea "In the Assistant Test project, create a"
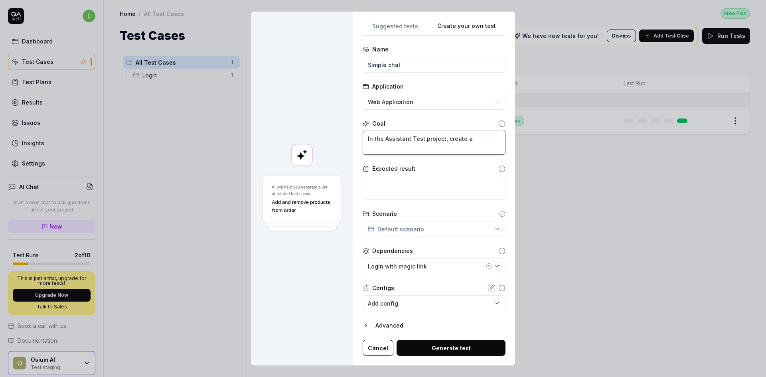
type textarea "*"
type textarea "In the Assistant Test project, create a"
click at [482, 140] on textarea "In the Assistant Test project, create a" at bounding box center [434, 143] width 143 height 24
type textarea "*"
type textarea "In the Assistant Test project, create a n"
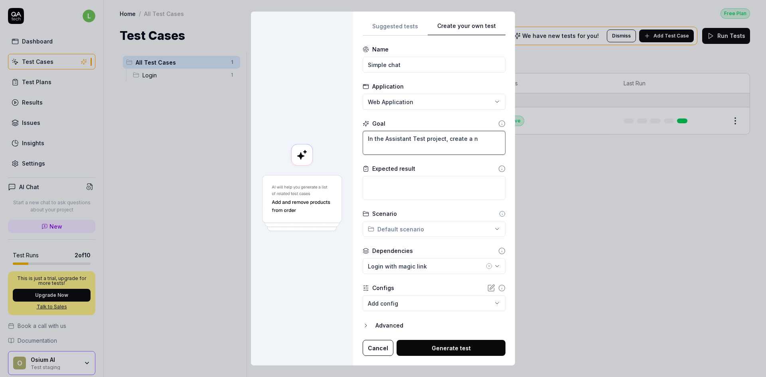
type textarea "*"
type textarea "In the Assistant Test project, create a ne"
type textarea "*"
type textarea "In the Assistant Test project, create a new"
type textarea "*"
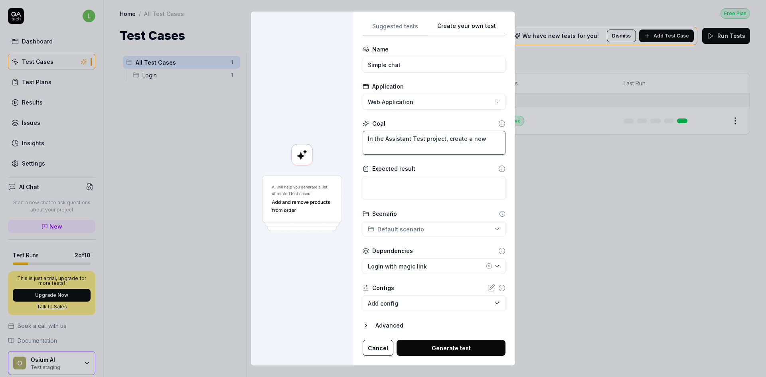
type textarea "In the Assistant Test project, create a new"
type textarea "*"
type textarea "In the Assistant Test project, create a new c"
type textarea "*"
type textarea "In the Assistant Test project, create a new ch"
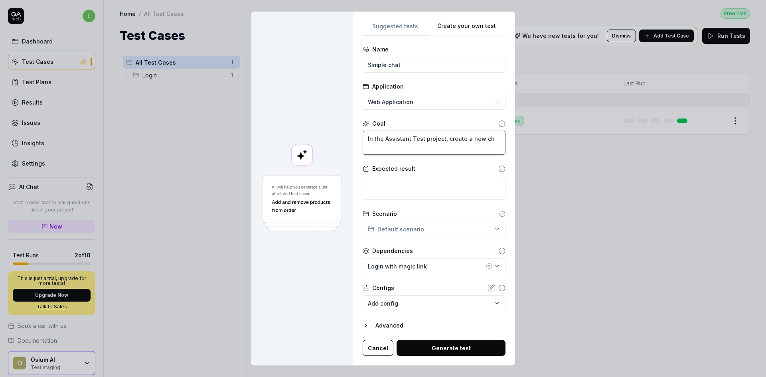
type textarea "*"
type textarea "In the Assistant Test project, create a new cha"
type textarea "*"
type textarea "In the Assistant Test project, create a new chat"
type textarea "*"
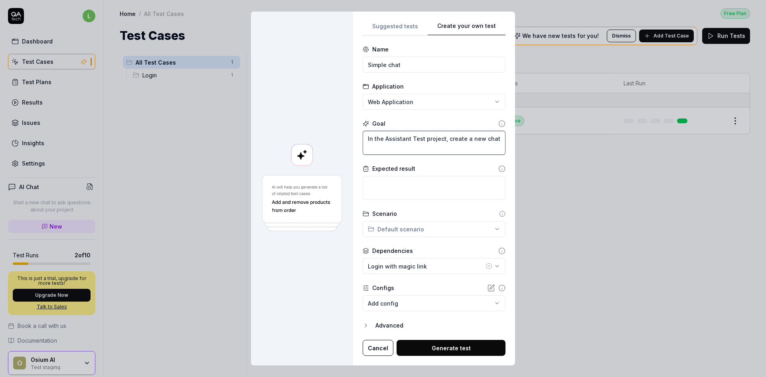
type textarea "In the Assistant Test project, create a new chat"
type textarea "*"
type textarea "In the Assistant Test project, create a new chat w"
type textarea "*"
type textarea "In the Assistant Test project, create a new chat wi"
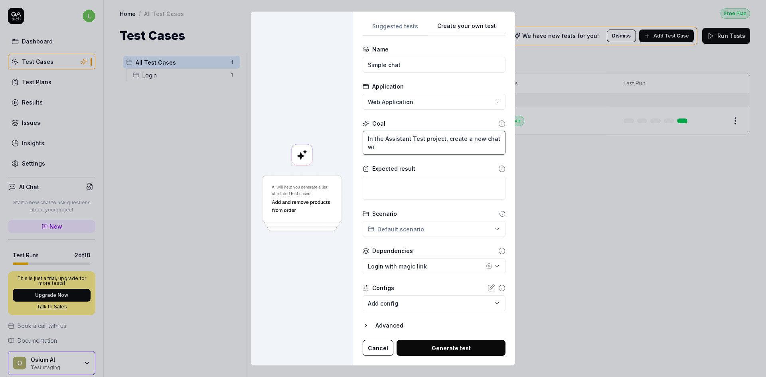
type textarea "*"
type textarea "In the Assistant Test project, create a new chat wit"
type textarea "*"
type textarea "In the Assistant Test project, create a new chat with"
type textarea "*"
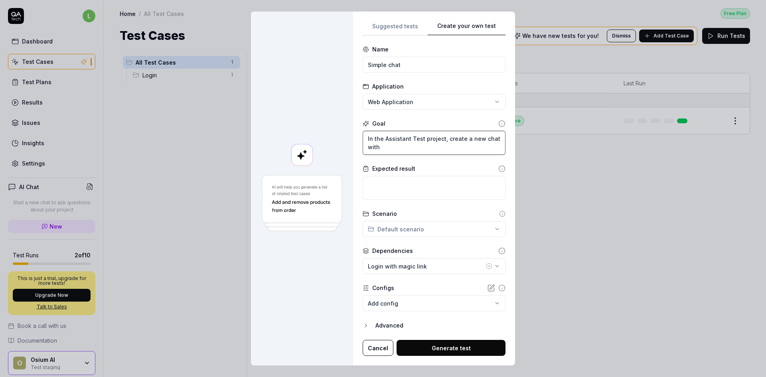
type textarea "In the Assistant Test project, create a new chat with"
type textarea "*"
type textarea "In the Assistant Test project, create a new chat with t"
type textarea "*"
type textarea "In the Assistant Test project, create a new chat with th"
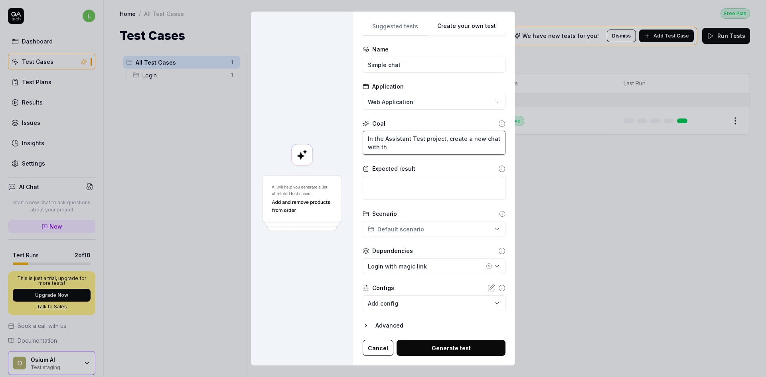
type textarea "*"
type textarea "In the Assistant Test project, create a new chat with the"
type textarea "*"
type textarea "In the Assistant Test project, create a new chat with the"
type textarea "*"
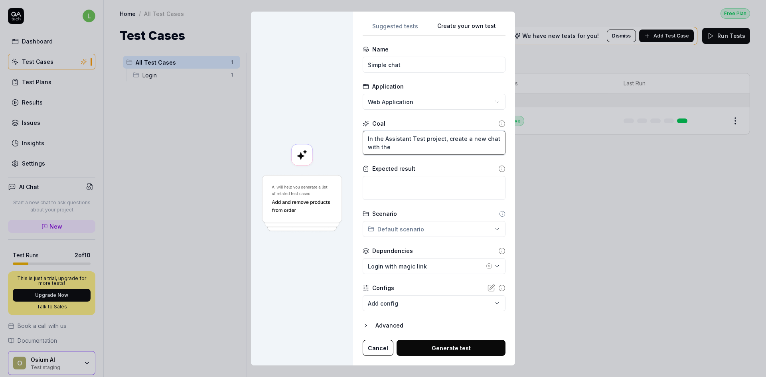
type textarea "In the Assistant Test project, create a new chat with the S"
type textarea "*"
type textarea "In the Assistant Test project, create a new chat with the Sc"
type textarea "*"
type textarea "In the Assistant Test project, create a new chat with the Sci"
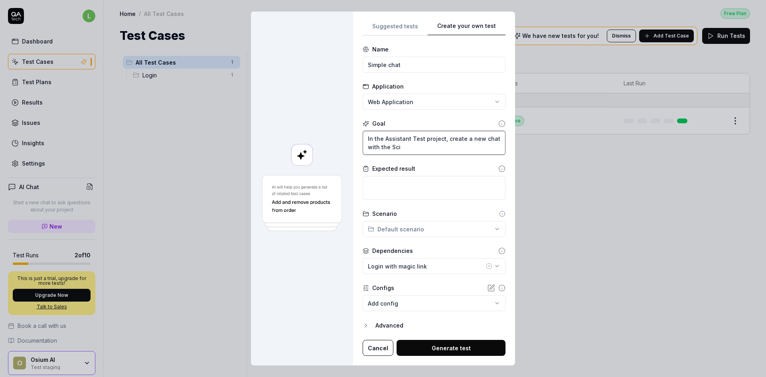
type textarea "*"
type textarea "In the Assistant Test project, create a new chat with the Scie"
type textarea "*"
type textarea "In the Assistant Test project, create a new chat with the Scien"
type textarea "*"
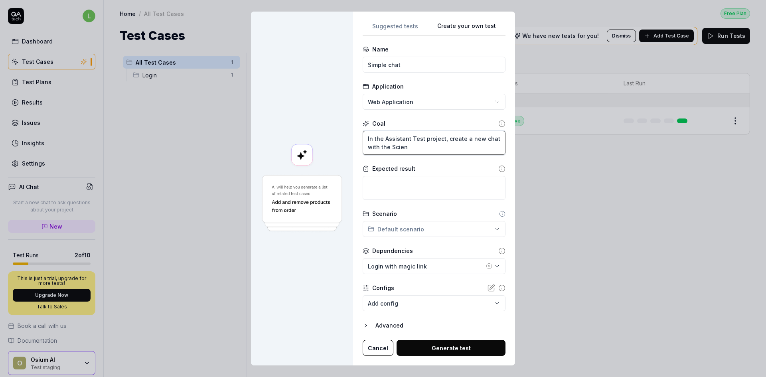
type textarea "In the Assistant Test project, create a new chat with the Scient"
type textarea "*"
type textarea "In the Assistant Test project, create a new chat with the Scienti"
type textarea "*"
type textarea "In the Assistant Test project, create a new chat with the Scientif"
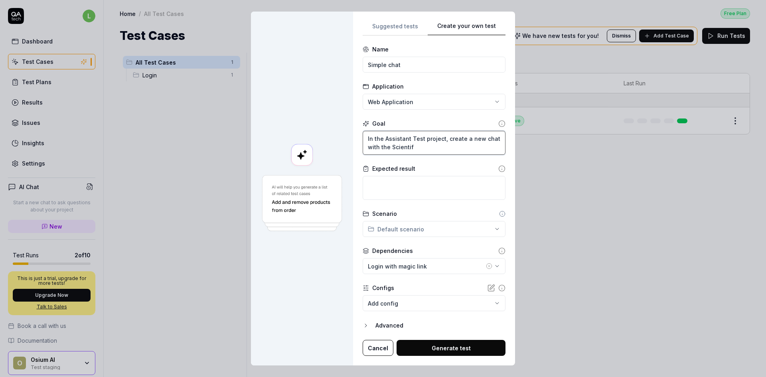
type textarea "*"
type textarea "In the Assistant Test project, create a new chat with the Scientifi"
type textarea "*"
type textarea "In the Assistant Test project, create a new chat with the Scientific"
type textarea "*"
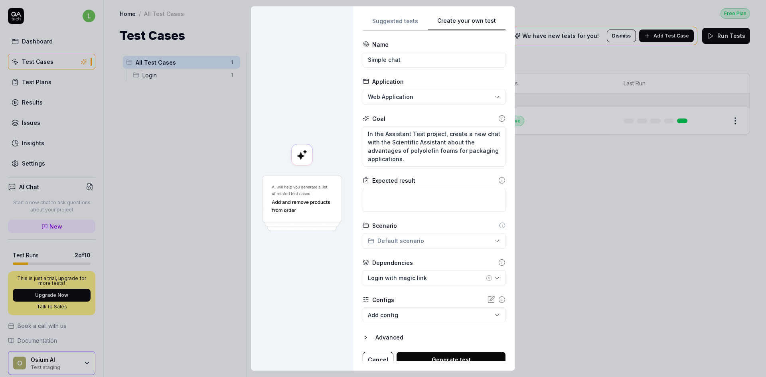
click at [498, 178] on icon at bounding box center [501, 180] width 7 height 7
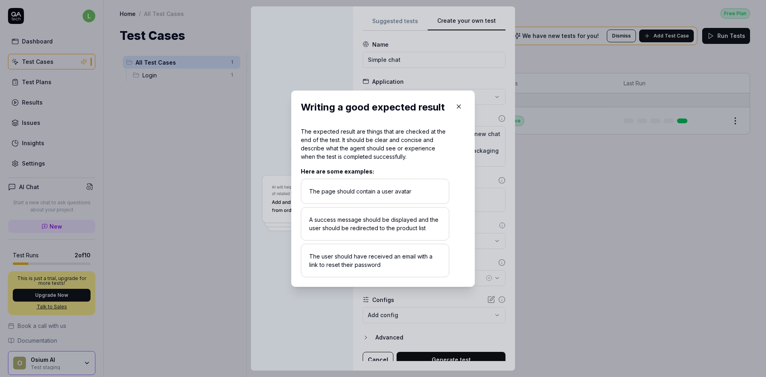
click at [455, 109] on icon "button" at bounding box center [458, 106] width 7 height 7
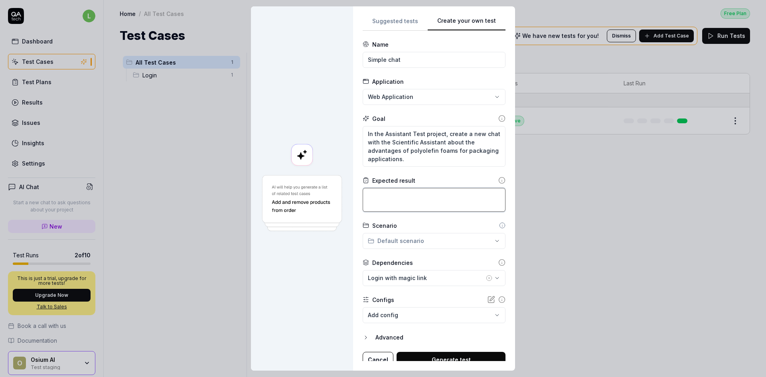
click at [415, 209] on textarea at bounding box center [434, 200] width 143 height 24
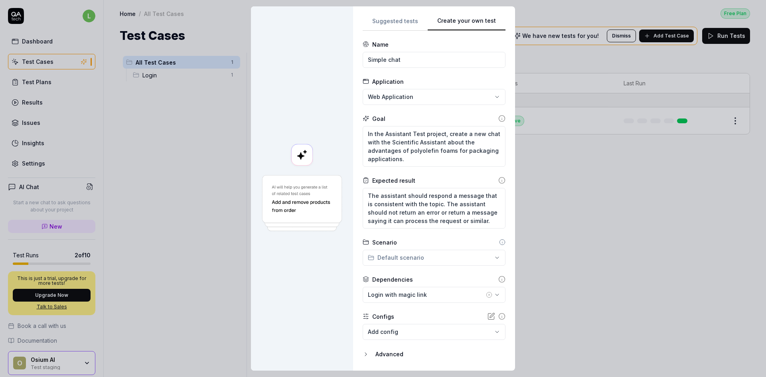
click at [501, 243] on icon at bounding box center [502, 242] width 0 height 1
click at [499, 243] on icon at bounding box center [502, 242] width 6 height 6
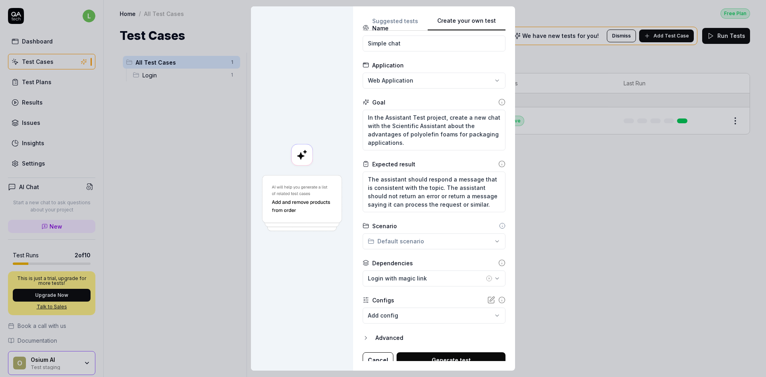
scroll to position [24, 0]
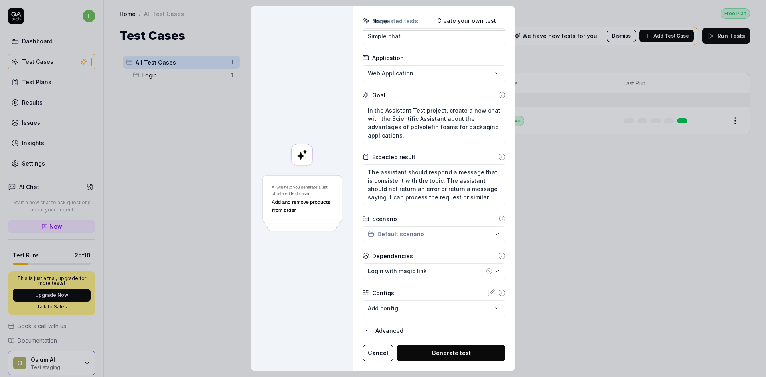
click at [472, 233] on div "**********" at bounding box center [383, 188] width 766 height 377
click at [473, 251] on div "**********" at bounding box center [383, 188] width 766 height 377
click at [422, 231] on div "**********" at bounding box center [383, 188] width 766 height 377
click at [475, 246] on div "**********" at bounding box center [383, 188] width 766 height 377
click at [381, 235] on div "**********" at bounding box center [383, 188] width 766 height 377
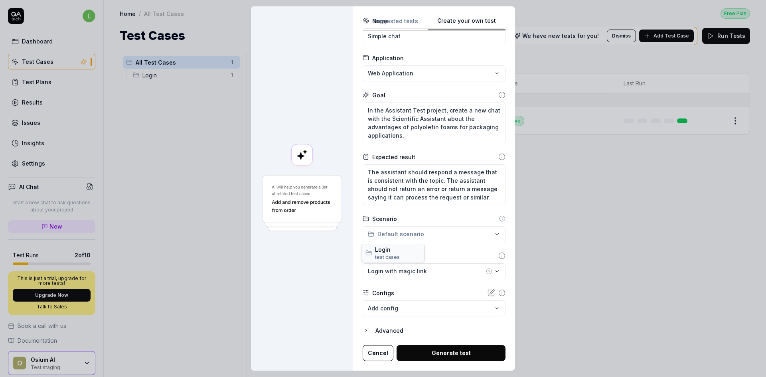
click at [393, 253] on span "Login" at bounding box center [397, 249] width 45 height 8
click at [427, 233] on div "**********" at bounding box center [383, 188] width 766 height 377
click at [399, 253] on span "Login" at bounding box center [394, 249] width 38 height 8
click at [499, 218] on icon at bounding box center [502, 218] width 6 height 6
click at [447, 233] on div "**********" at bounding box center [383, 188] width 766 height 377
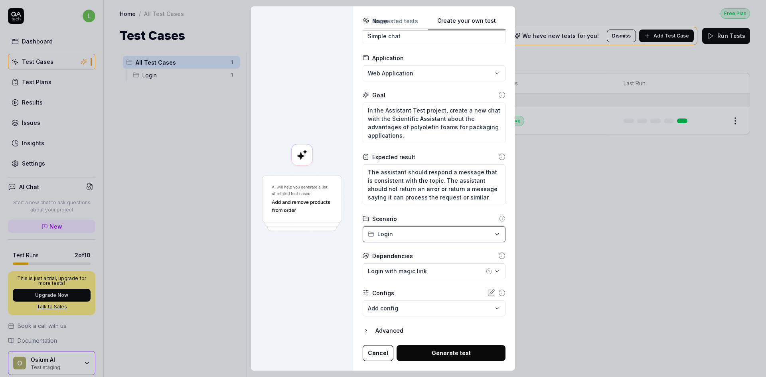
click at [469, 92] on div "**********" at bounding box center [383, 188] width 766 height 377
click at [499, 256] on circle at bounding box center [502, 256] width 6 height 6
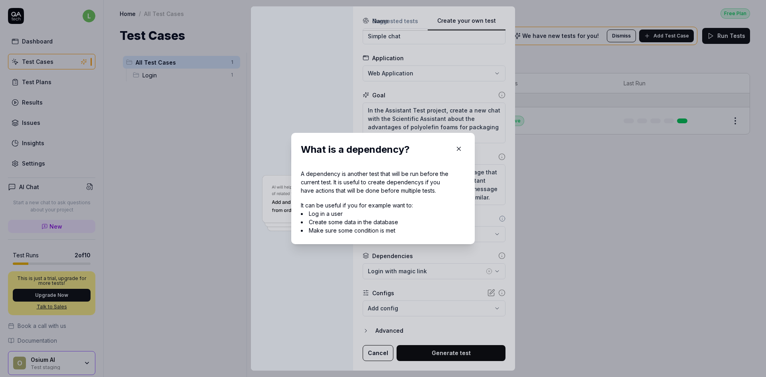
click at [458, 146] on icon "button" at bounding box center [458, 148] width 7 height 7
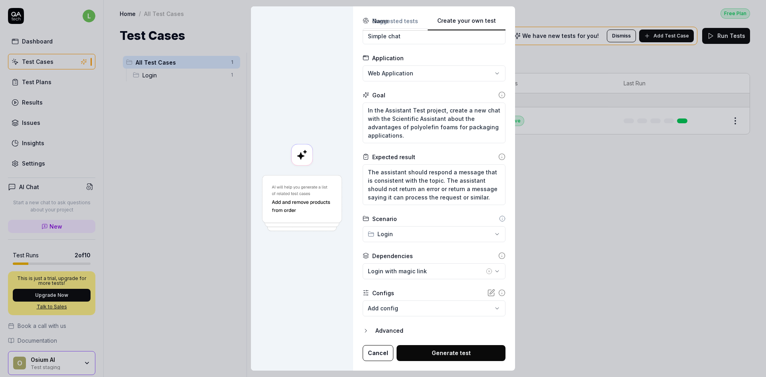
click at [501, 217] on icon at bounding box center [502, 217] width 0 height 0
click at [501, 219] on icon at bounding box center [502, 219] width 0 height 1
click at [498, 260] on icon at bounding box center [501, 292] width 7 height 7
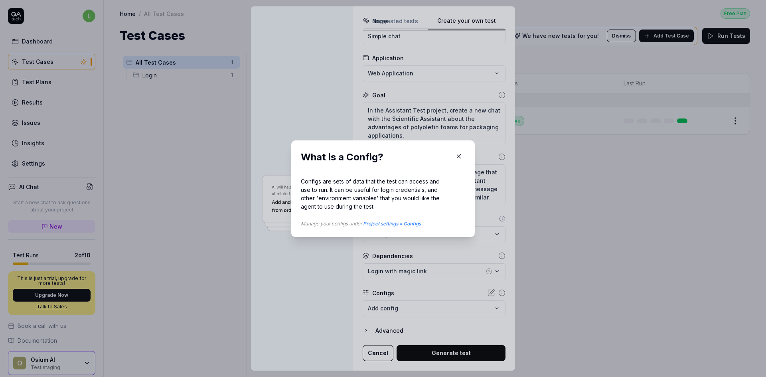
click at [459, 154] on icon "button" at bounding box center [458, 156] width 7 height 7
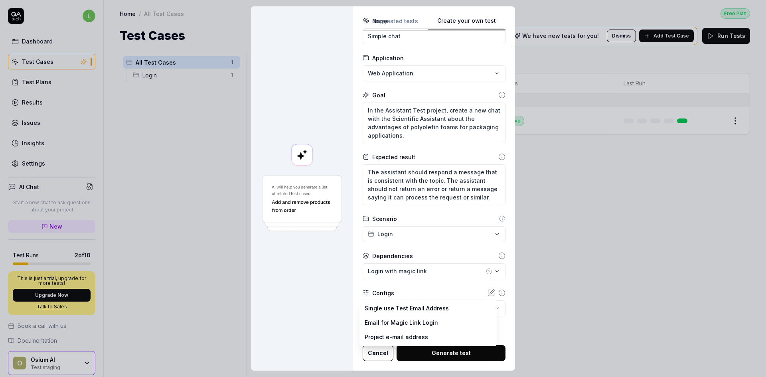
click at [399, 260] on body "l Dashboard Test Cases Test Plans Results Issues Insights Settings AI Chat Star…" at bounding box center [383, 188] width 766 height 377
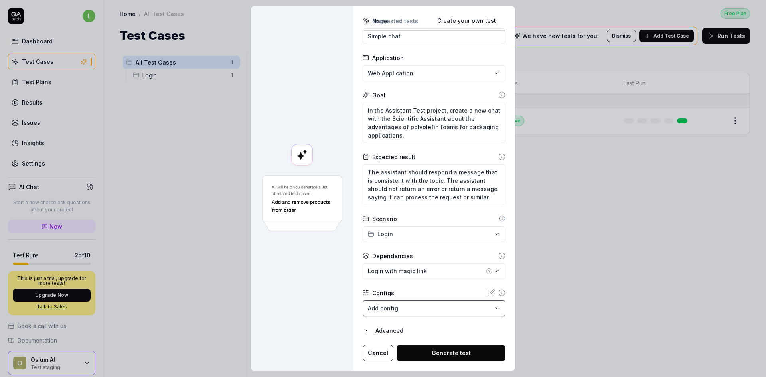
click at [422, 260] on div "**********" at bounding box center [383, 188] width 766 height 377
click at [393, 260] on div "Advanced" at bounding box center [441, 331] width 130 height 10
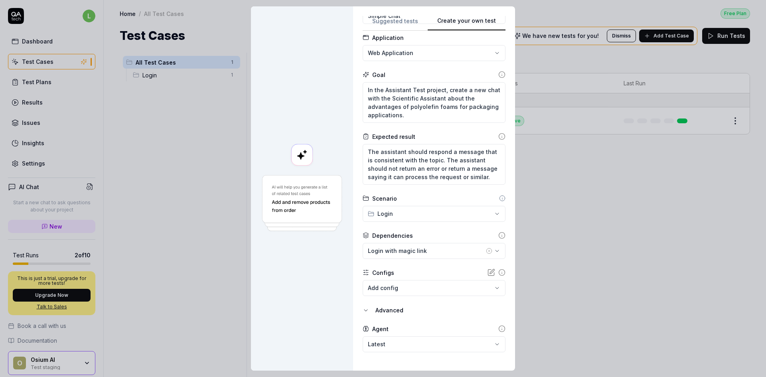
scroll to position [61, 0]
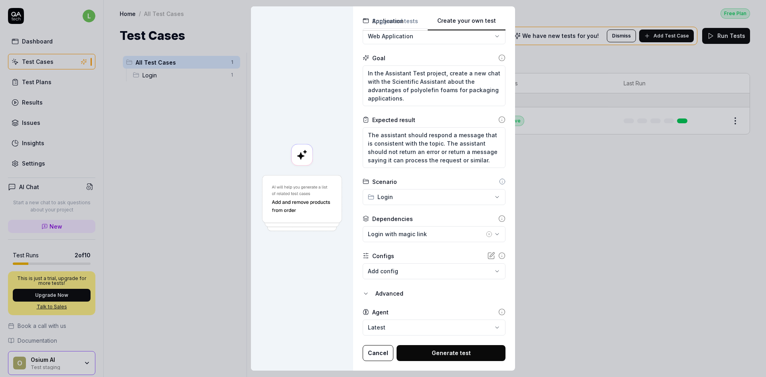
click at [428, 260] on body "l Dashboard Test Cases Test Plans Results Issues Insights Settings AI Chat Star…" at bounding box center [383, 188] width 766 height 377
click at [438, 260] on div "**********" at bounding box center [383, 188] width 766 height 377
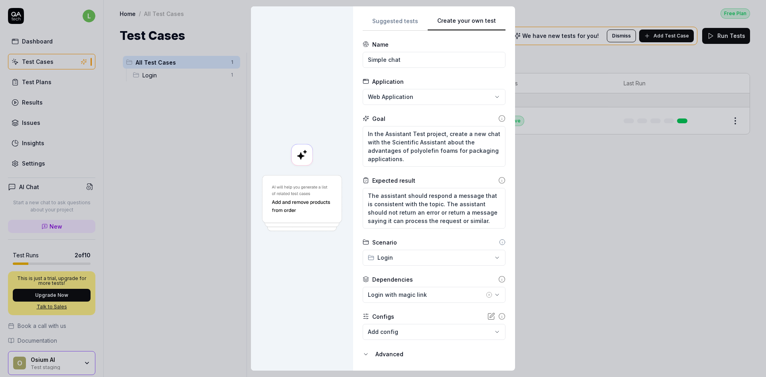
click at [499, 241] on icon at bounding box center [502, 242] width 6 height 6
click at [467, 258] on div "**********" at bounding box center [383, 188] width 766 height 377
click at [389, 260] on span "test case" at bounding box center [386, 281] width 22 height 6
click at [407, 260] on div "**********" at bounding box center [383, 188] width 766 height 377
click at [440, 260] on div "**********" at bounding box center [383, 188] width 766 height 377
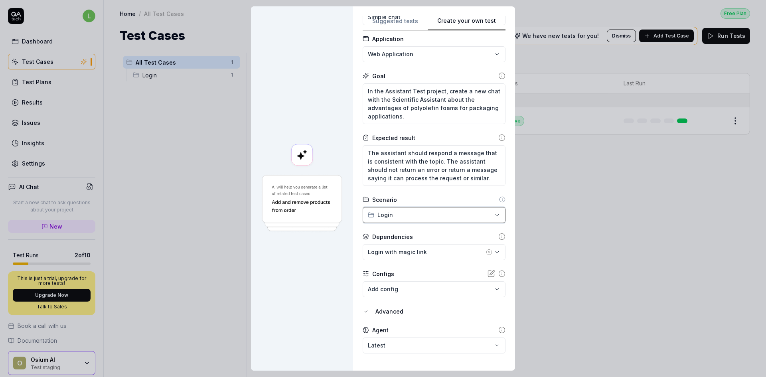
scroll to position [61, 0]
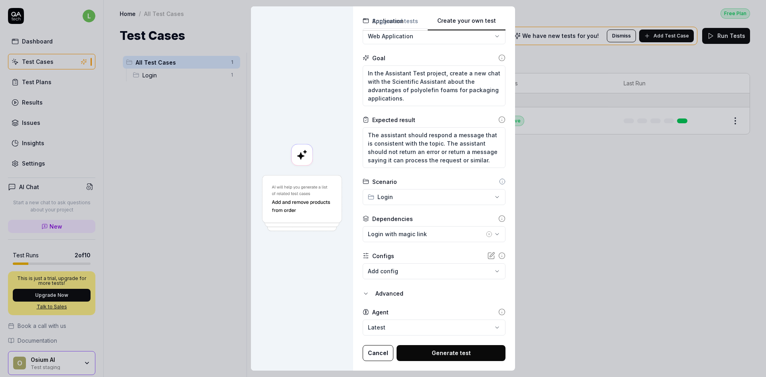
click at [441, 260] on button "Generate test" at bounding box center [451, 353] width 109 height 16
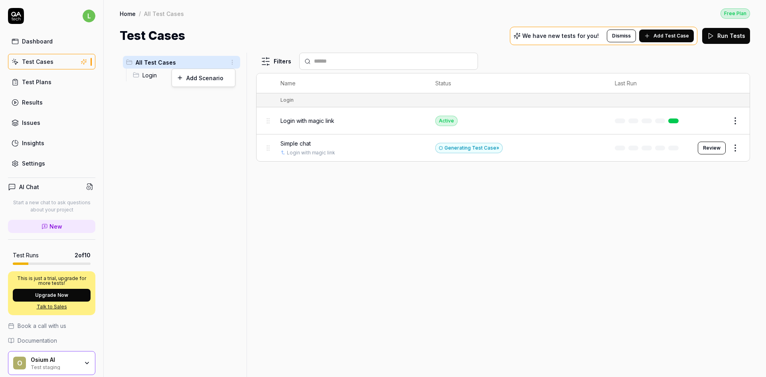
click at [234, 63] on html "l Dashboard Test Cases Test Plans Results Issues Insights Settings AI Chat Star…" at bounding box center [383, 188] width 766 height 377
click at [215, 77] on div "Add Scenario" at bounding box center [203, 78] width 63 height 18
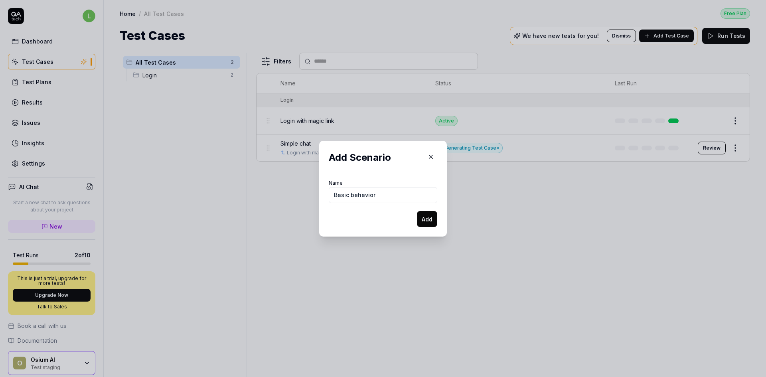
click at [427, 215] on button "Add" at bounding box center [427, 219] width 20 height 16
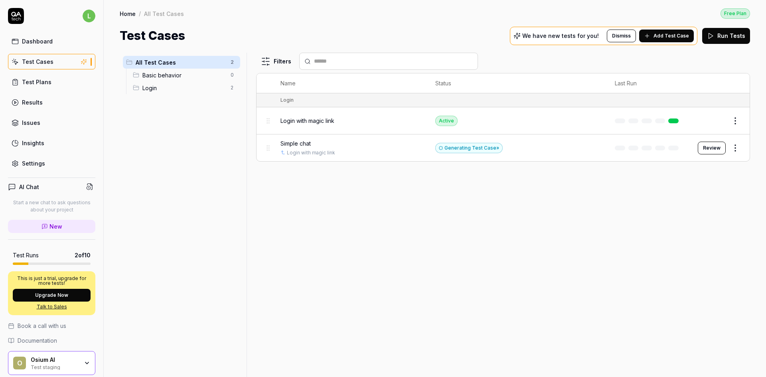
click at [501, 146] on html "l Dashboard Test Cases Test Plans Results Issues Insights Settings AI Chat Star…" at bounding box center [383, 188] width 766 height 377
click at [501, 202] on html "l Dashboard Test Cases Test Plans Results Issues Insights Settings AI Chat Star…" at bounding box center [383, 188] width 766 height 377
click at [160, 89] on span "Login" at bounding box center [183, 88] width 83 height 8
click at [233, 90] on html "l Dashboard Test Cases Test Plans Results Issues Insights Settings AI Chat Star…" at bounding box center [383, 188] width 766 height 377
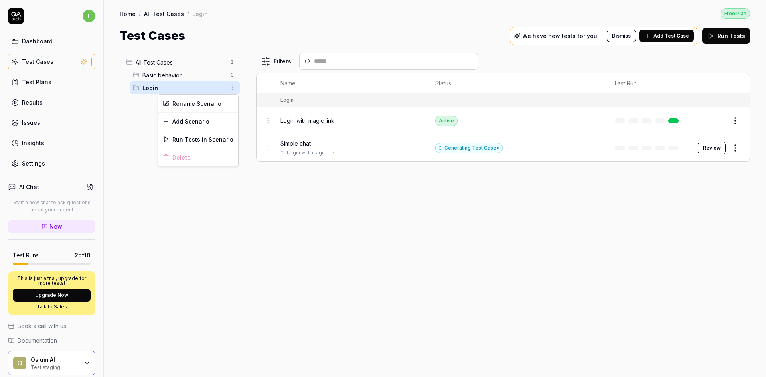
click at [233, 75] on html "l Dashboard Test Cases Test Plans Results Issues Insights Settings AI Chat Star…" at bounding box center [383, 188] width 766 height 377
click at [208, 107] on div "Add Scenario" at bounding box center [198, 109] width 80 height 18
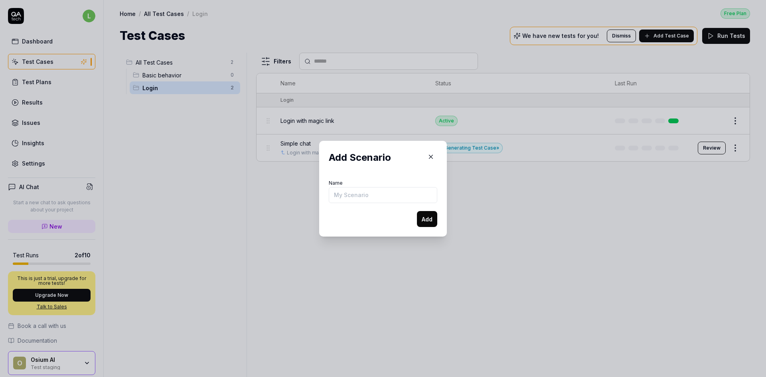
click at [427, 153] on icon "button" at bounding box center [430, 156] width 7 height 7
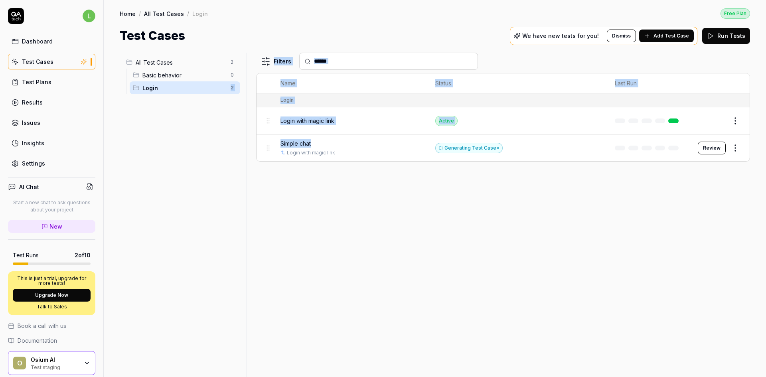
drag, startPoint x: 321, startPoint y: 148, endPoint x: 212, endPoint y: 144, distance: 108.6
click at [210, 140] on div "All Test Cases 2 Basic behavior 0 Login 2 Filters Name Status Last Run Login Lo…" at bounding box center [435, 215] width 631 height 324
click at [305, 231] on div "Filters Name Status Last Run Login Login with magic link Active Edit Simple cha…" at bounding box center [503, 215] width 494 height 324
click at [330, 185] on div "Filters Name Status Last Run Login Login with magic link Active Edit Simple cha…" at bounding box center [503, 215] width 494 height 324
click at [386, 196] on div "Filters Name Status Last Run Login Login with magic link Active Edit Simple cha…" at bounding box center [503, 215] width 494 height 324
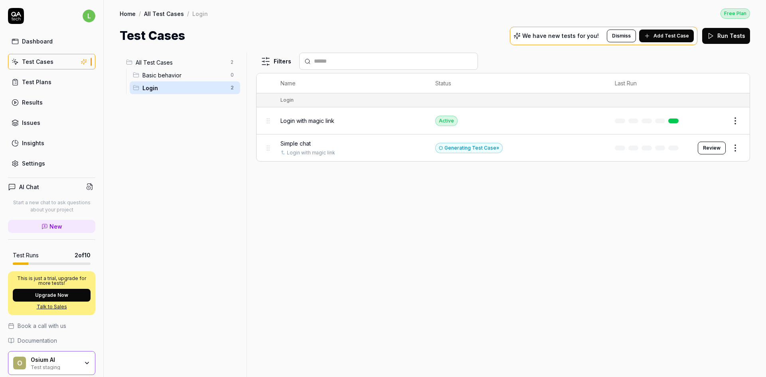
click at [297, 34] on div "Test Cases We have new tests for you! Dismiss Add Test Case Run Tests" at bounding box center [435, 36] width 631 height 18
drag, startPoint x: 305, startPoint y: 142, endPoint x: 165, endPoint y: 83, distance: 152.5
click at [165, 83] on div "All Test Cases 2 Basic behavior 0 Login 2 Filters Name Status Last Run Login Lo…" at bounding box center [435, 215] width 631 height 324
click at [327, 239] on div "Filters Name Status Last Run Login Login with magic link Active Edit Simple cha…" at bounding box center [503, 215] width 494 height 324
click at [387, 225] on div "Filters Name Status Last Run Login Login with magic link Active Edit Simple cha…" at bounding box center [503, 215] width 494 height 324
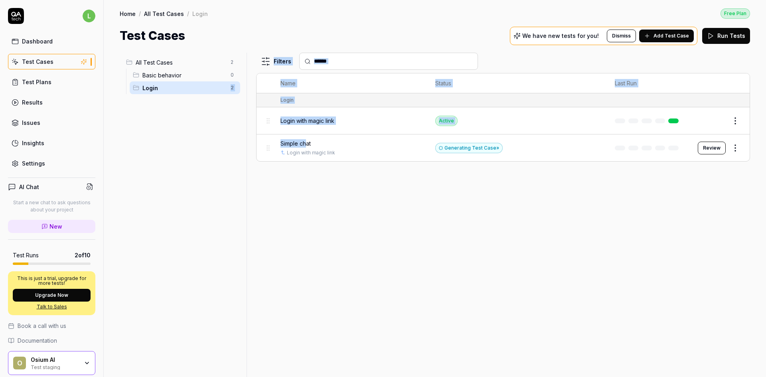
click at [414, 206] on div "Filters Name Status Last Run Login Login with magic link Active Edit Simple cha…" at bounding box center [503, 215] width 494 height 324
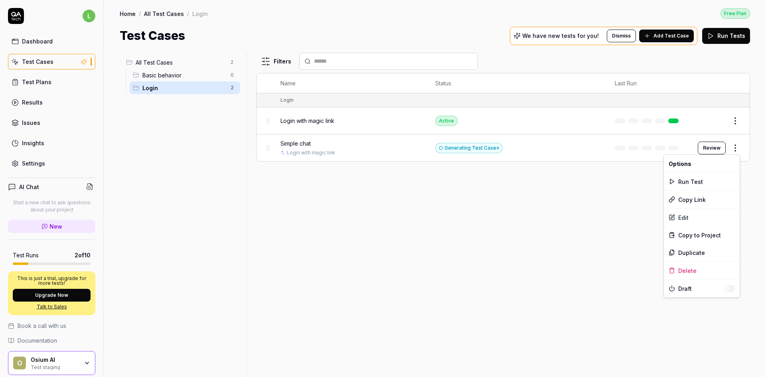
click at [501, 151] on html "l Dashboard Test Cases Test Plans Results Issues Insights Settings AI Chat Star…" at bounding box center [383, 188] width 766 height 377
click at [501, 146] on html "l Dashboard Test Cases Test Plans Results Issues Insights Settings AI Chat Star…" at bounding box center [383, 188] width 766 height 377
click at [501, 149] on button "Review" at bounding box center [712, 148] width 28 height 13
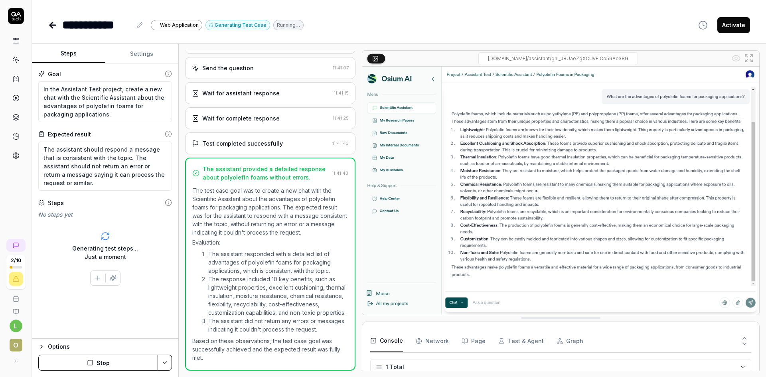
scroll to position [148, 0]
click at [280, 139] on div "Test completed successfully" at bounding box center [260, 143] width 137 height 8
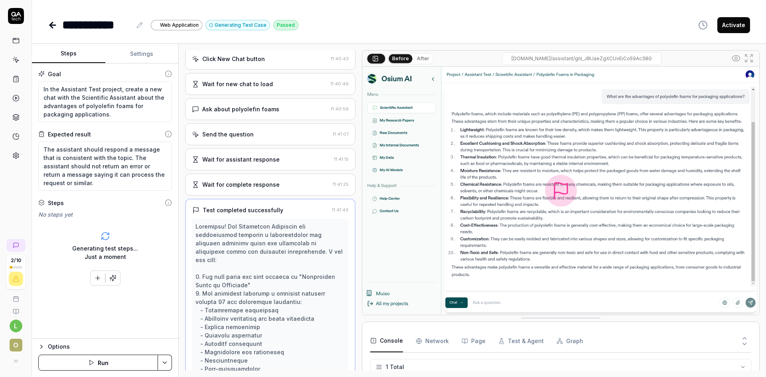
scroll to position [46, 0]
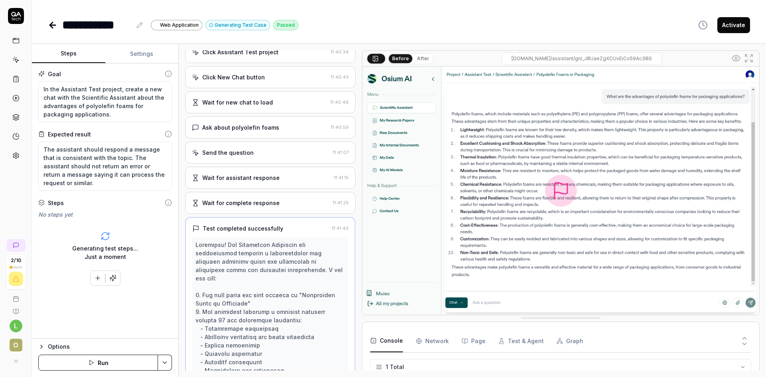
click at [241, 205] on div "Wait for complete response" at bounding box center [240, 203] width 77 height 8
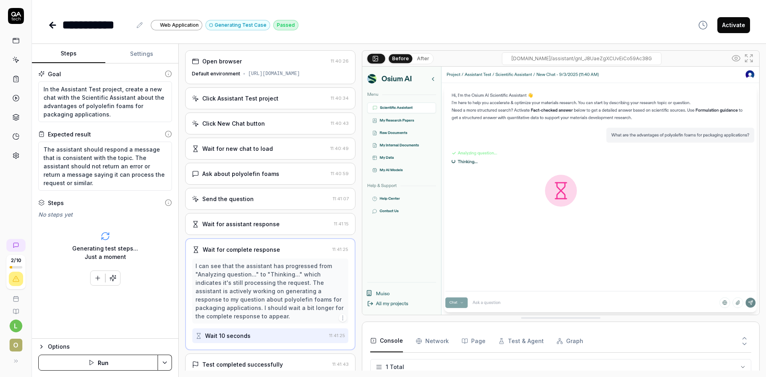
scroll to position [38, 0]
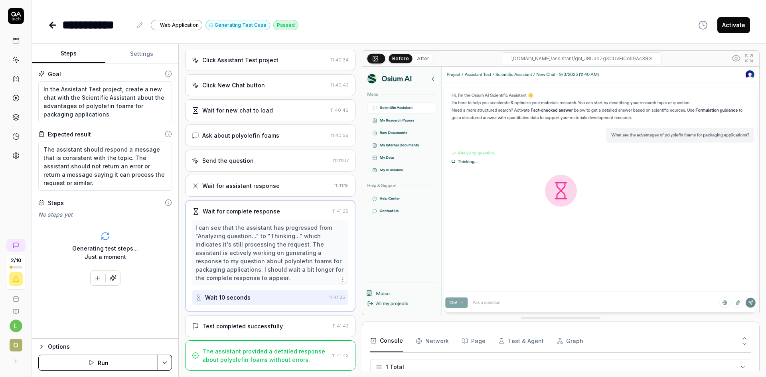
click at [293, 260] on div "The assistant provided a detailed response about polyolefin foams without error…" at bounding box center [265, 355] width 127 height 17
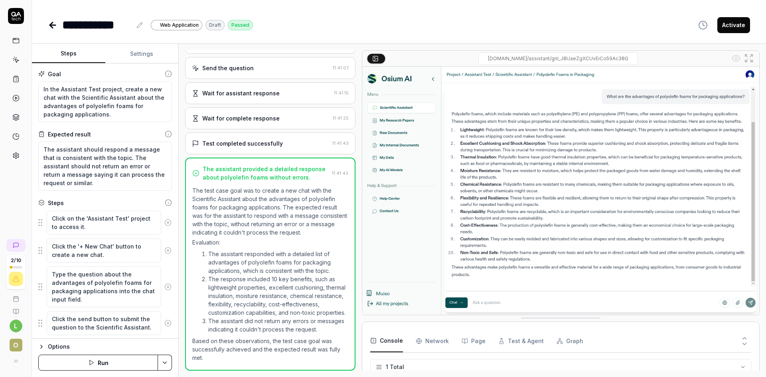
scroll to position [0, 0]
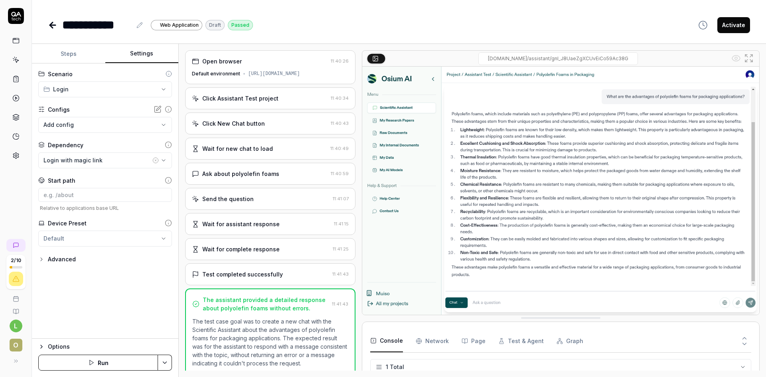
click at [144, 56] on button "Settings" at bounding box center [141, 53] width 73 height 19
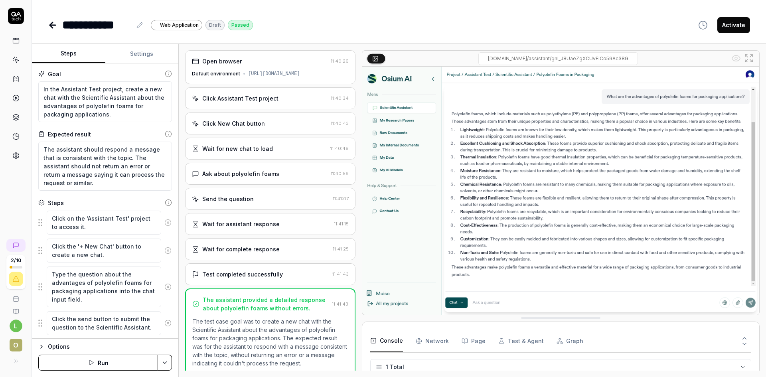
click at [72, 53] on button "Steps" at bounding box center [68, 53] width 73 height 19
click at [292, 63] on div "Open browser" at bounding box center [260, 61] width 136 height 8
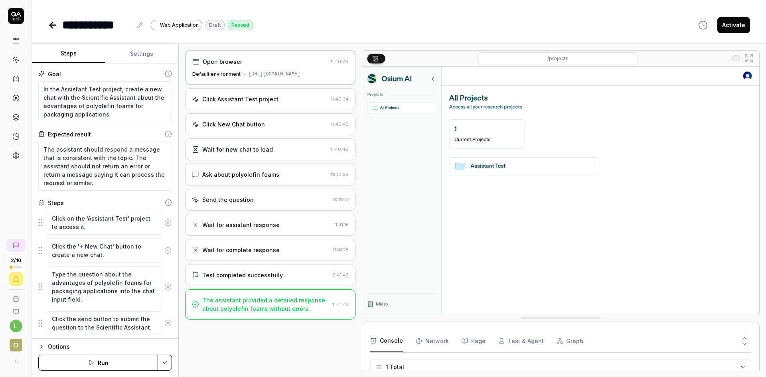
click at [286, 100] on div "Click Assistant Test project" at bounding box center [260, 99] width 136 height 8
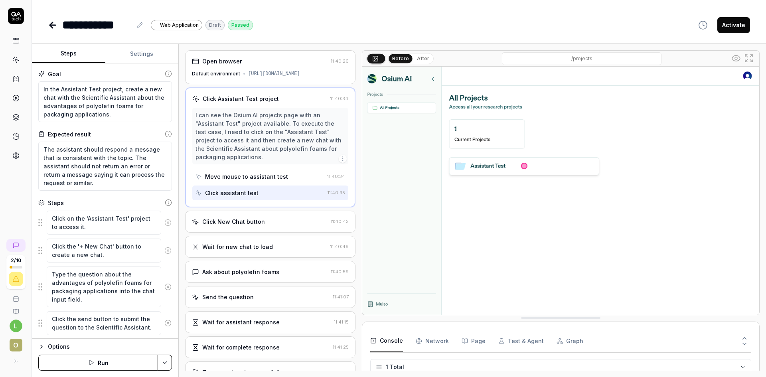
click at [281, 223] on div "Click New Chat button" at bounding box center [260, 221] width 136 height 8
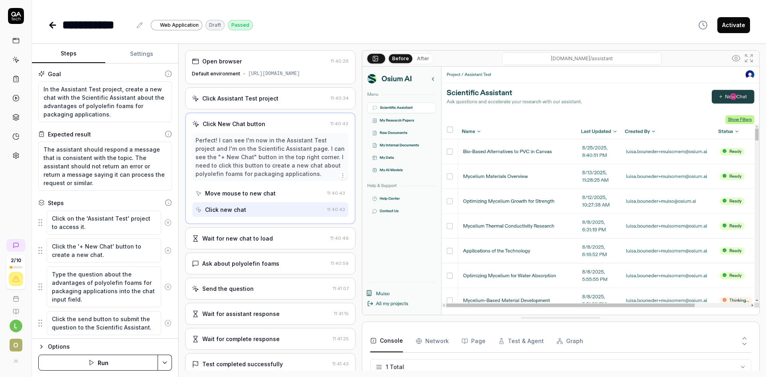
click at [283, 239] on div "Wait for new chat to load" at bounding box center [259, 238] width 135 height 8
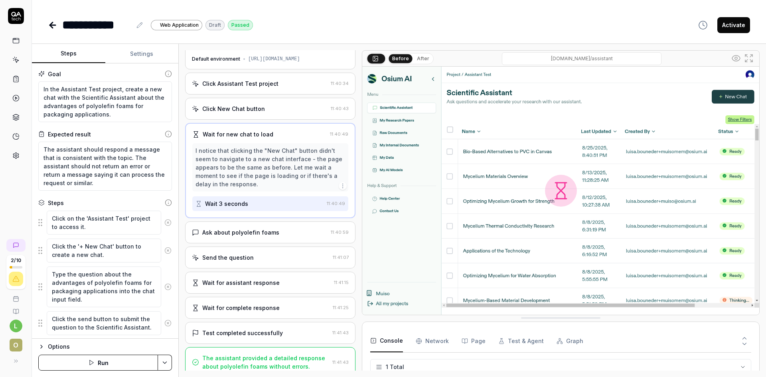
scroll to position [22, 0]
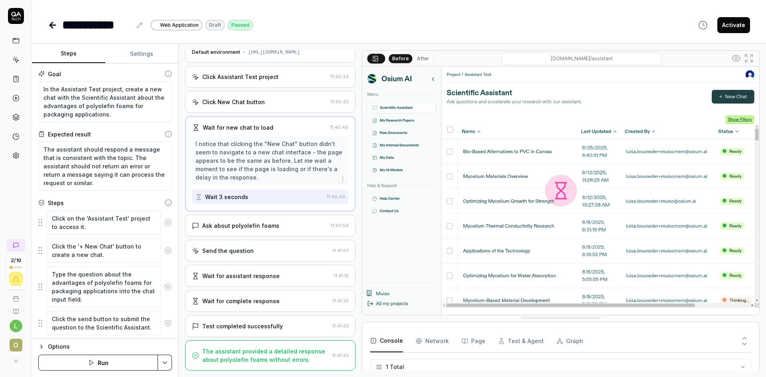
click at [268, 227] on div "Ask about polyolefin foams" at bounding box center [240, 225] width 77 height 8
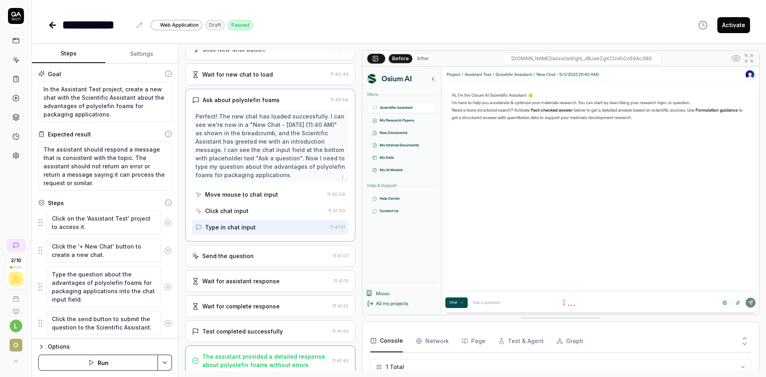
scroll to position [79, 0]
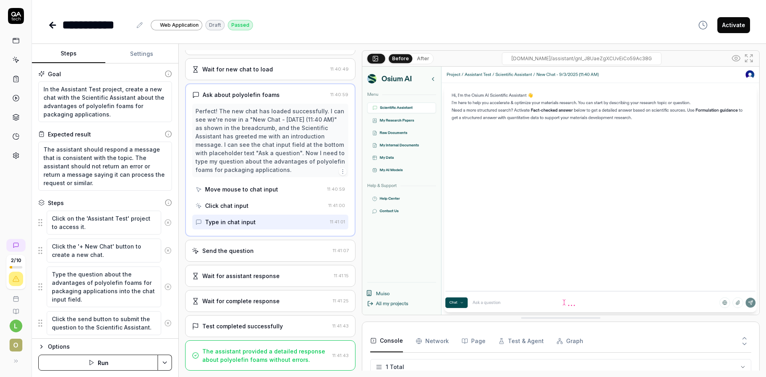
click at [253, 250] on div "Send the question" at bounding box center [261, 251] width 138 height 8
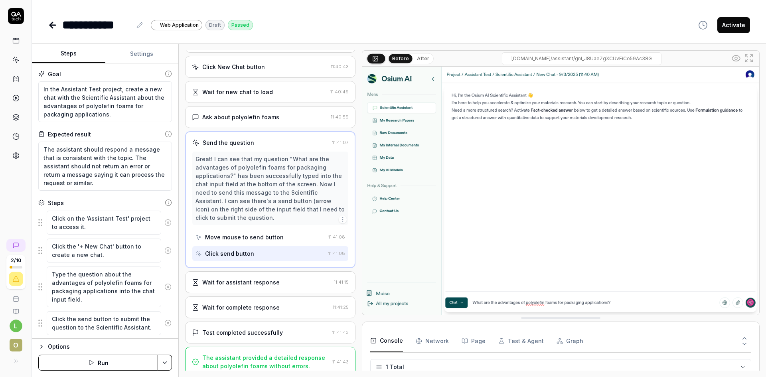
scroll to position [63, 0]
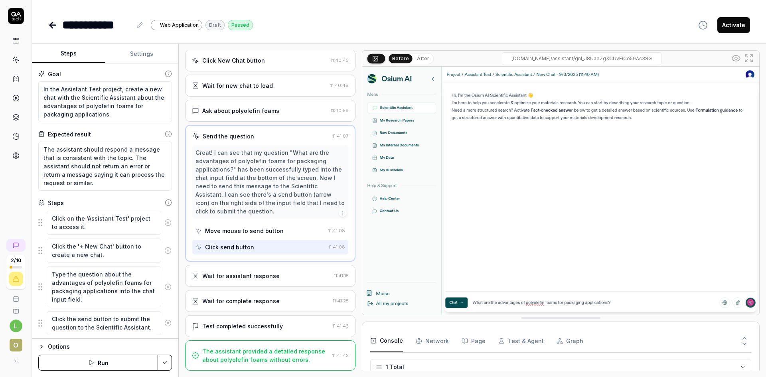
click at [267, 260] on div "Wait for assistant response" at bounding box center [240, 276] width 77 height 8
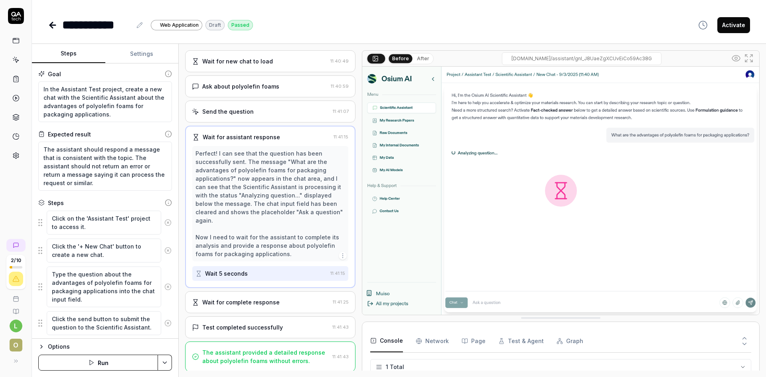
scroll to position [89, 0]
click at [280, 260] on div "Wait for complete response 11:41:25" at bounding box center [270, 301] width 170 height 22
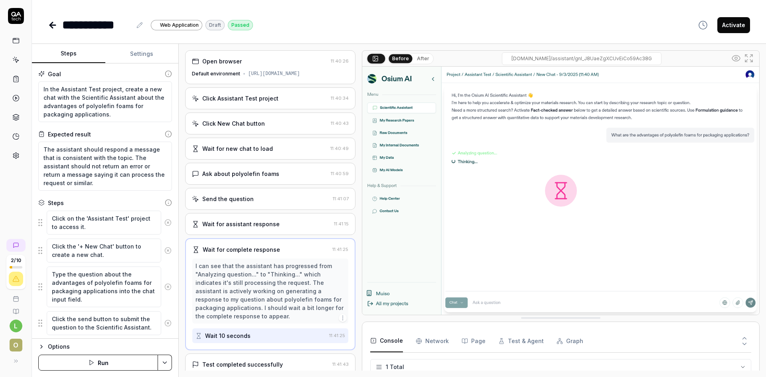
scroll to position [38, 0]
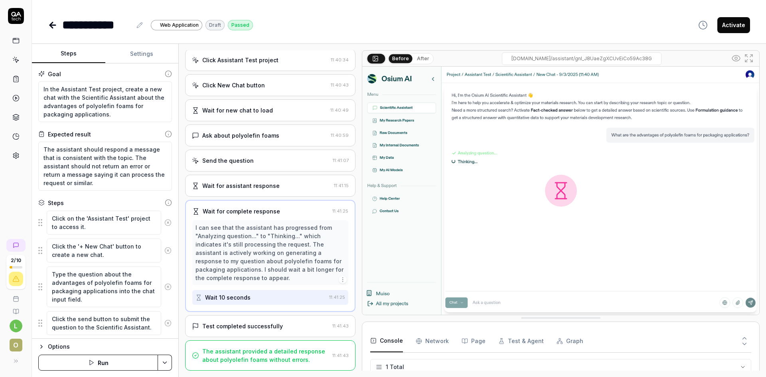
click at [281, 260] on div "Test completed successfully" at bounding box center [260, 326] width 137 height 8
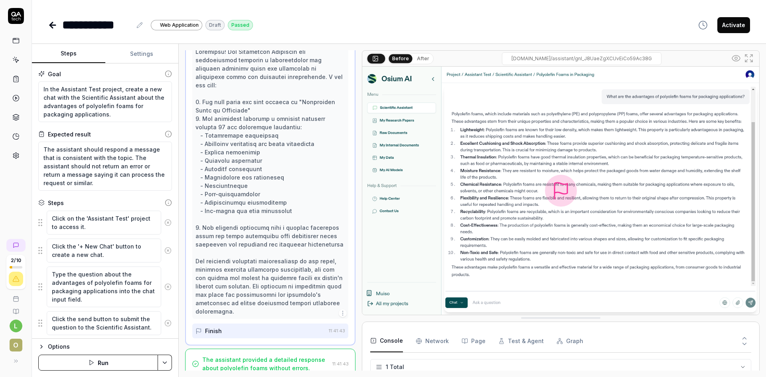
scroll to position [0, 0]
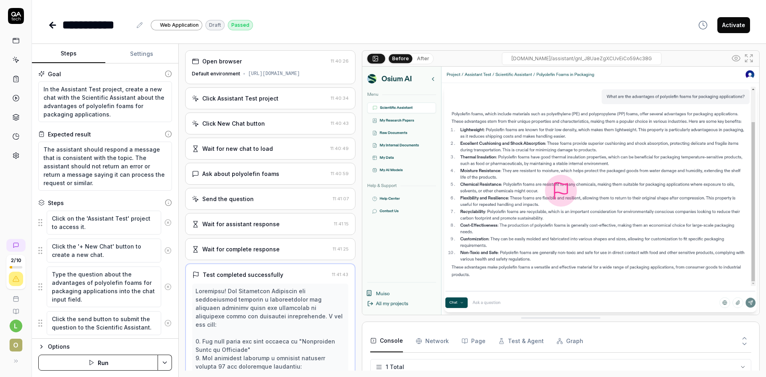
click at [236, 67] on div "Open browser 11:40:26 Default environment [URL][DOMAIN_NAME]" at bounding box center [270, 67] width 170 height 34
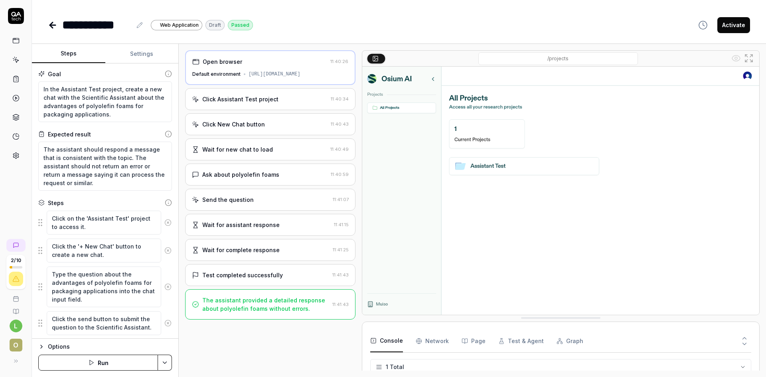
scroll to position [22, 0]
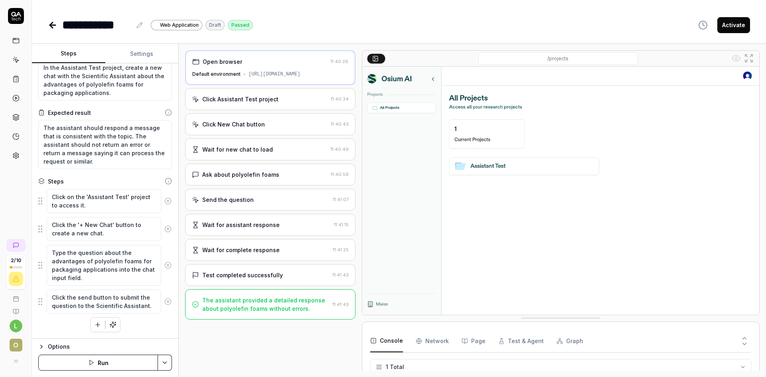
click at [166, 181] on circle at bounding box center [169, 181] width 6 height 6
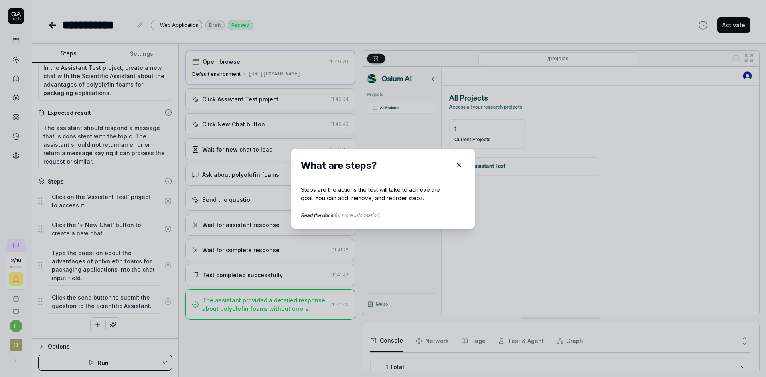
click at [456, 162] on icon "button" at bounding box center [458, 164] width 7 height 7
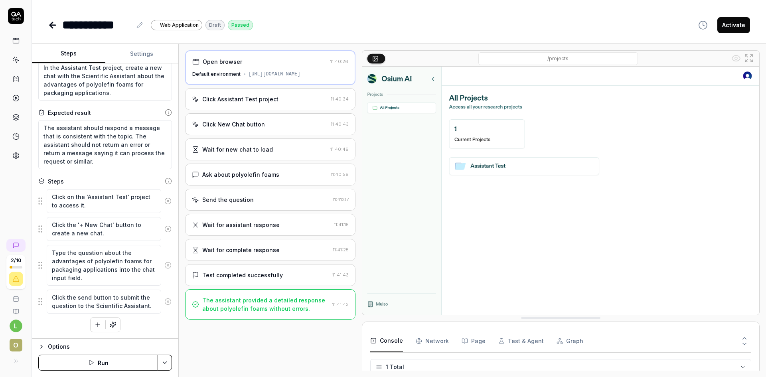
click at [53, 21] on icon at bounding box center [53, 25] width 10 height 10
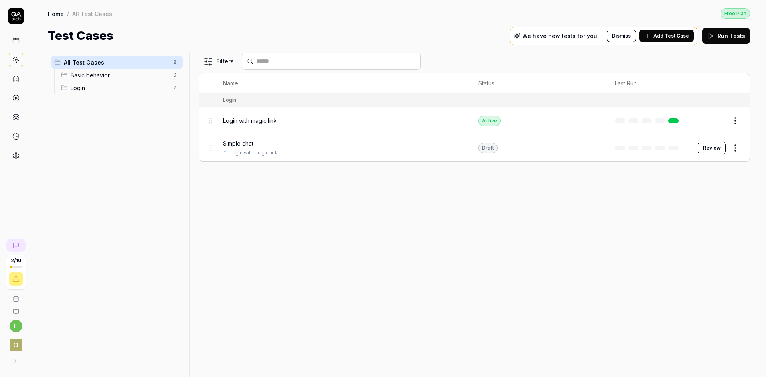
click at [501, 150] on button "Review" at bounding box center [712, 148] width 28 height 13
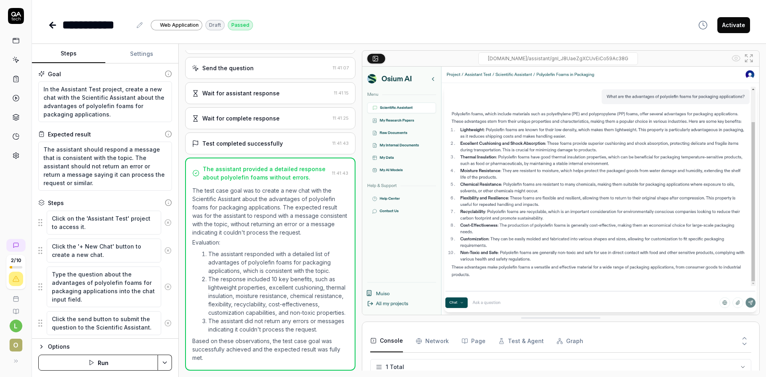
scroll to position [81, 0]
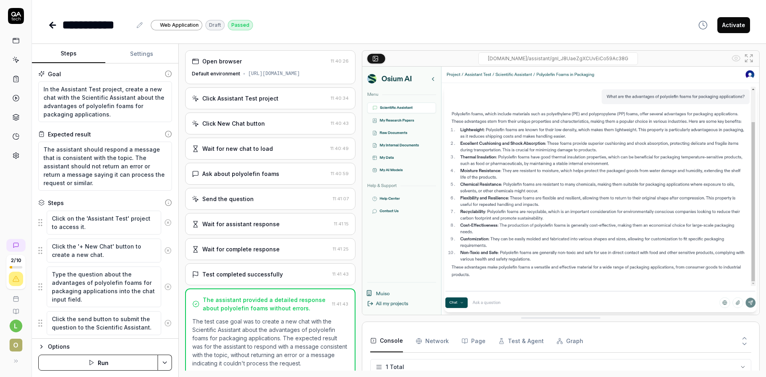
click at [51, 25] on icon at bounding box center [53, 25] width 6 height 0
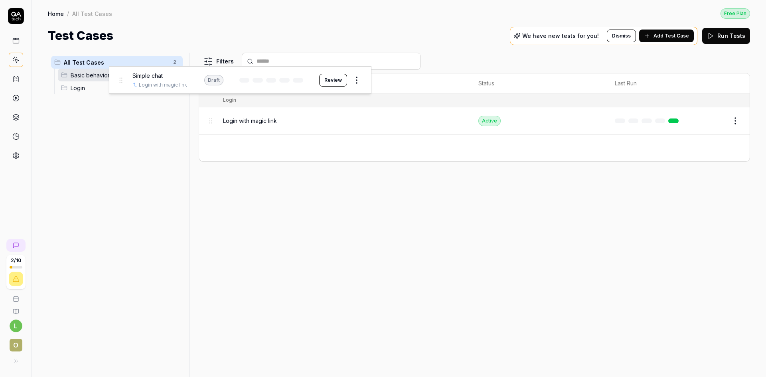
drag, startPoint x: 211, startPoint y: 149, endPoint x: 121, endPoint y: 81, distance: 113.1
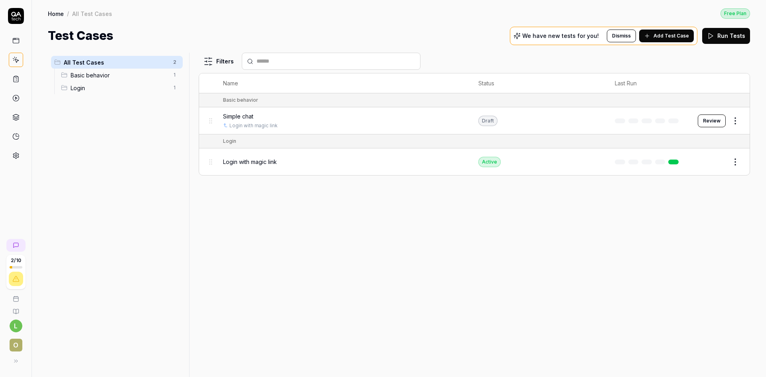
click at [117, 77] on span "Basic behavior" at bounding box center [120, 75] width 98 height 8
